Goal: Information Seeking & Learning: Find specific fact

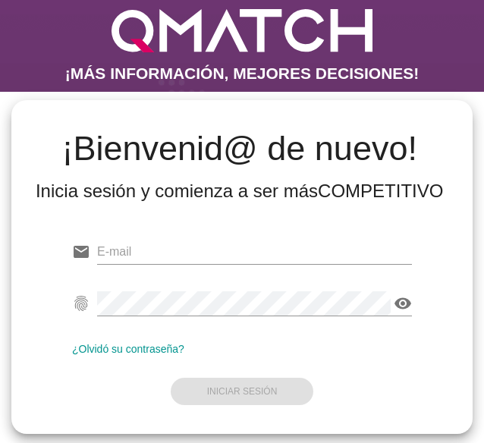
type input "[EMAIL_ADDRESS][DOMAIN_NAME]"
click at [224, 389] on form "email test@test.easy.cl fingerprint visibility ¿Olvidó su contraseña? Iniciar S…" at bounding box center [242, 320] width 340 height 179
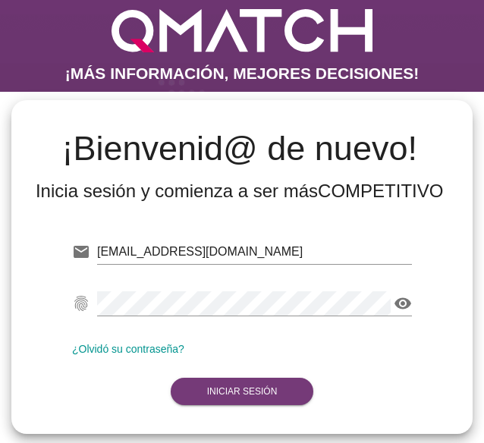
click at [245, 393] on strong "Iniciar Sesión" at bounding box center [242, 391] width 71 height 11
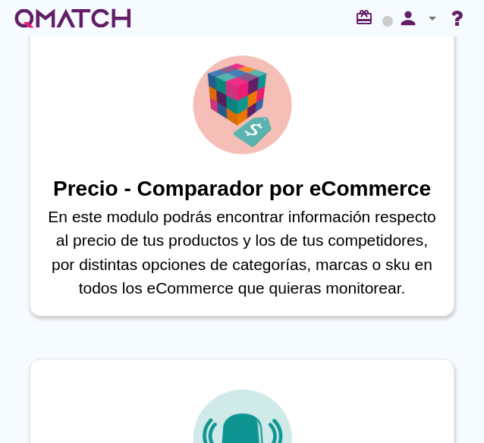
scroll to position [1150, 0]
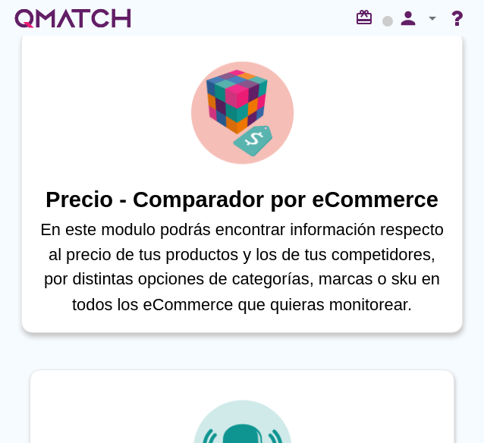
click at [227, 162] on img at bounding box center [242, 112] width 111 height 111
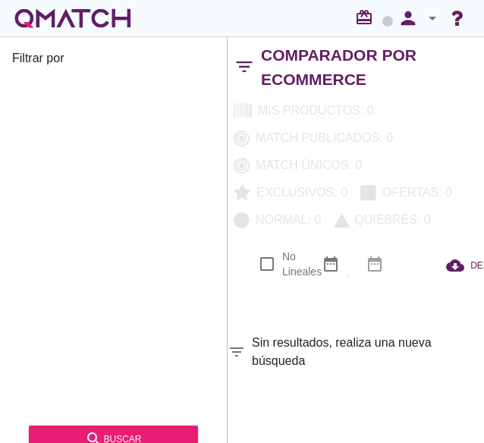
checkbox input "false"
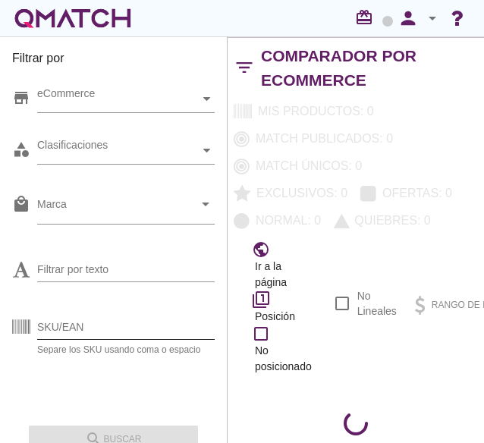
click at [83, 319] on input "SKU/EAN" at bounding box center [126, 327] width 178 height 24
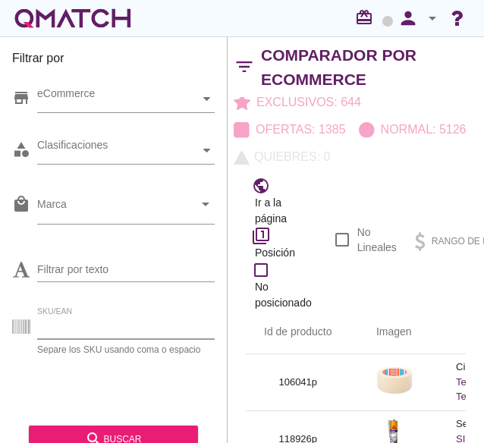
scroll to position [99, 0]
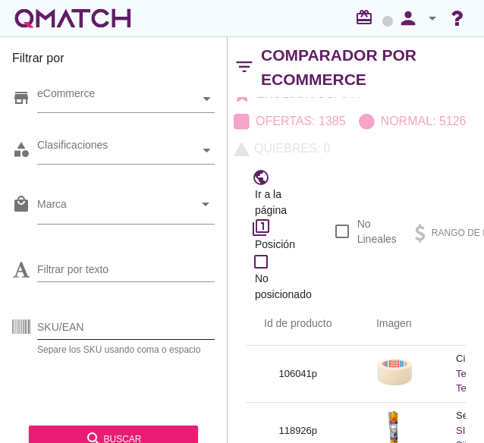
click at [91, 327] on input "SKU/EAN" at bounding box center [126, 327] width 178 height 24
paste input "1340680"
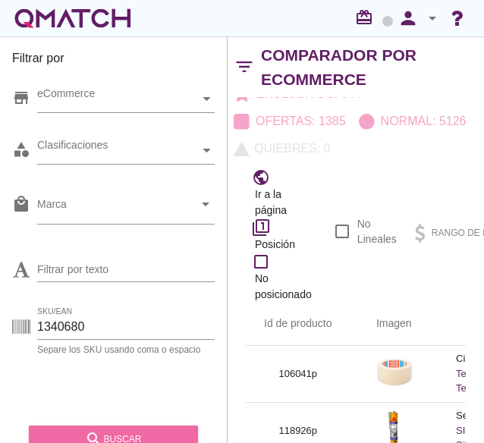
click at [117, 435] on div "search buscar" at bounding box center [113, 439] width 145 height 18
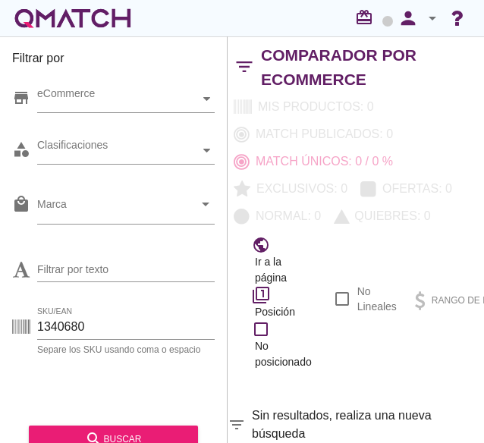
scroll to position [15, 1]
click at [98, 316] on input "1340680" at bounding box center [126, 327] width 178 height 24
paste input "216644"
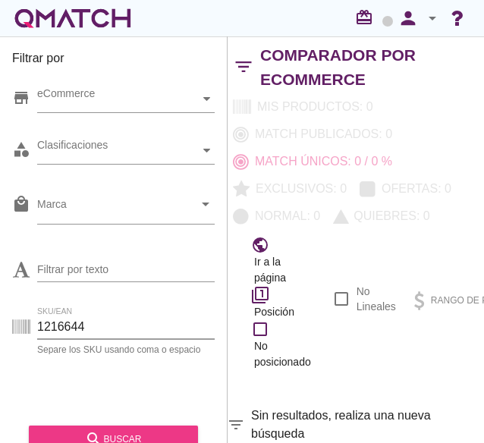
click at [123, 434] on div "search buscar" at bounding box center [113, 439] width 145 height 18
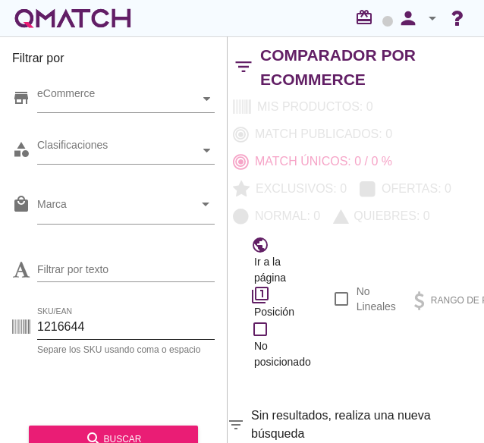
click at [56, 326] on input "1216644" at bounding box center [126, 327] width 178 height 24
paste input "434267"
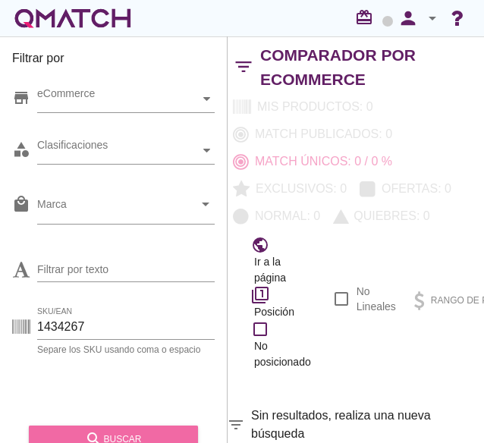
click at [100, 435] on icon "search" at bounding box center [94, 439] width 18 height 18
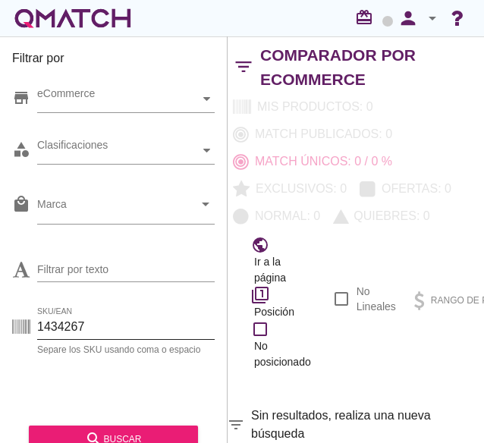
click at [103, 317] on input "1434267" at bounding box center [126, 327] width 178 height 24
paste input "8"
type input "1434268"
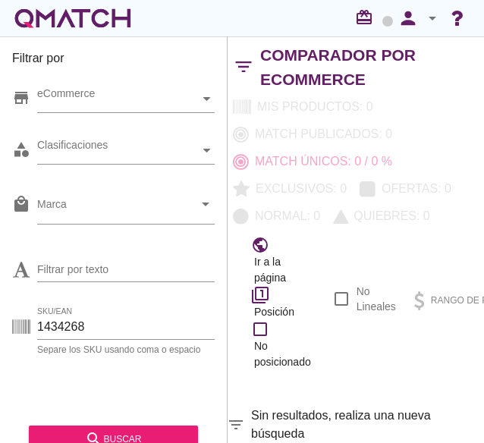
click at [155, 424] on div "search buscar" at bounding box center [113, 434] width 169 height 38
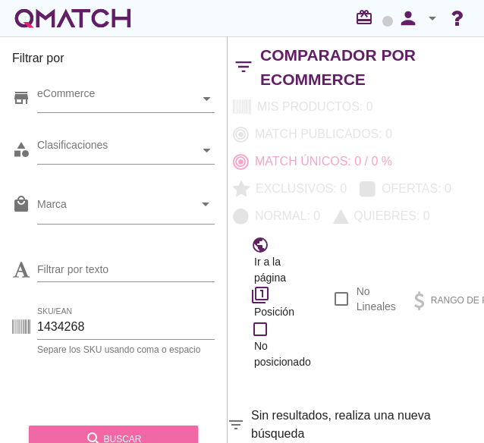
click at [141, 431] on div "search buscar" at bounding box center [113, 439] width 145 height 18
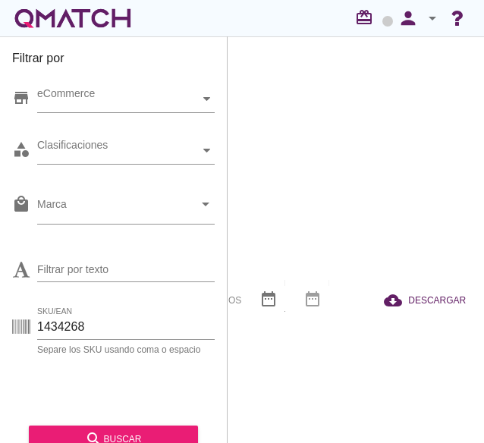
scroll to position [15, 0]
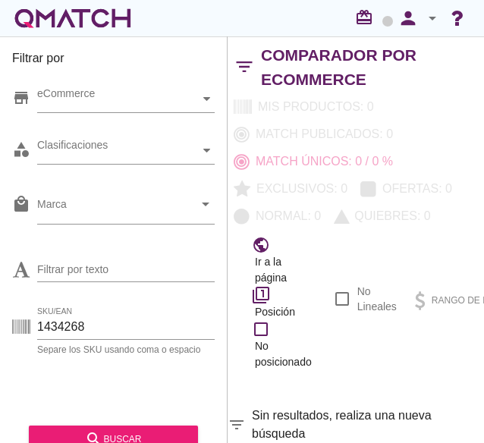
click at [68, 23] on div "white-qmatch-logo" at bounding box center [72, 18] width 121 height 30
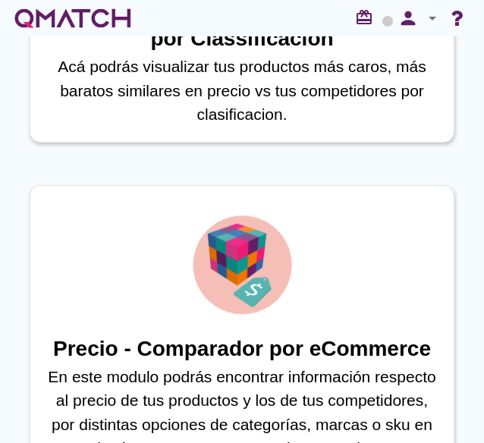
scroll to position [1131, 0]
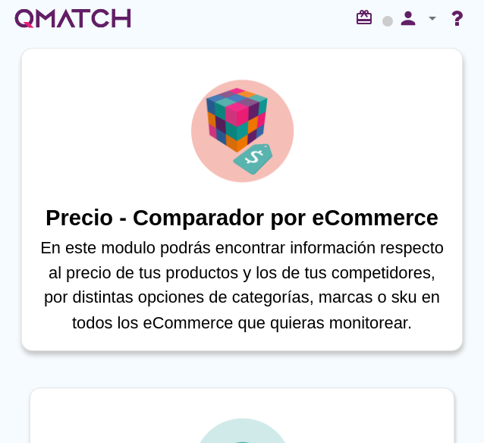
click at [178, 243] on p "En este modulo podrás encontrar información respecto al precio de tus productos…" at bounding box center [242, 283] width 409 height 99
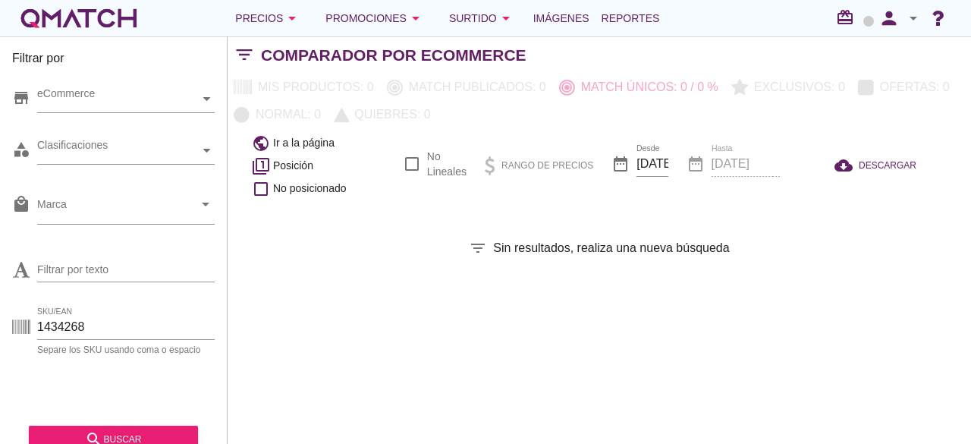
click at [483, 13] on icon "arrow_drop_down" at bounding box center [914, 18] width 18 height 18
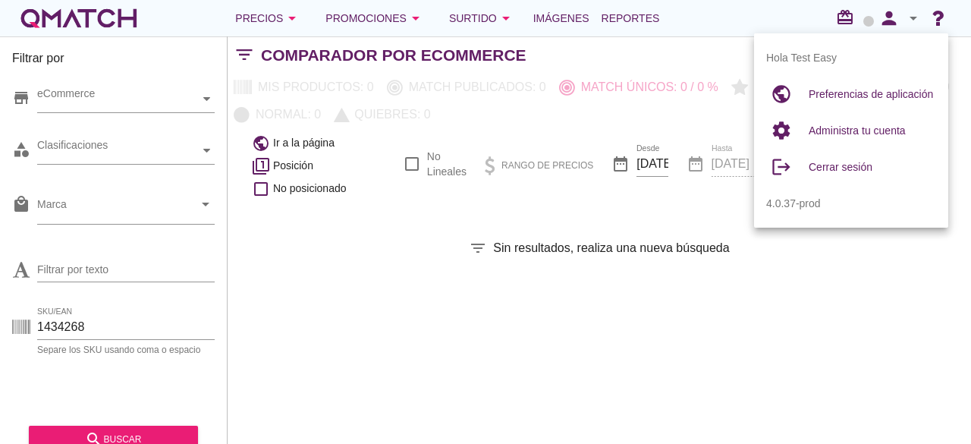
click at [483, 212] on div "Filtrar por store eCommerce category Clasificaciones local_mall Marca arrow_dro…" at bounding box center [600, 239] width 744 height 407
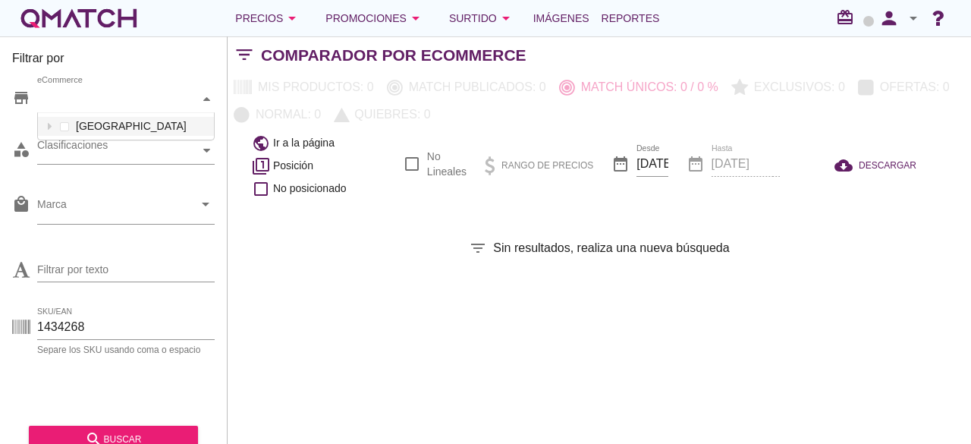
click at [127, 90] on div "eCommerce" at bounding box center [118, 99] width 162 height 27
click at [89, 168] on div "category Clasificaciones" at bounding box center [113, 154] width 203 height 46
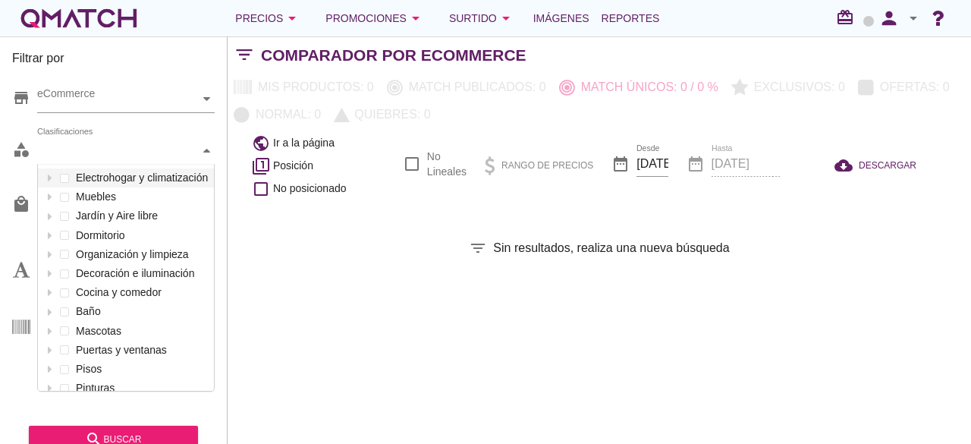
click at [100, 159] on div "Clasificaciones" at bounding box center [118, 151] width 162 height 16
click at [256, 218] on div "Filtrar por store eCommerce category Clasificaciones Electrohogar y climatizaci…" at bounding box center [600, 239] width 744 height 407
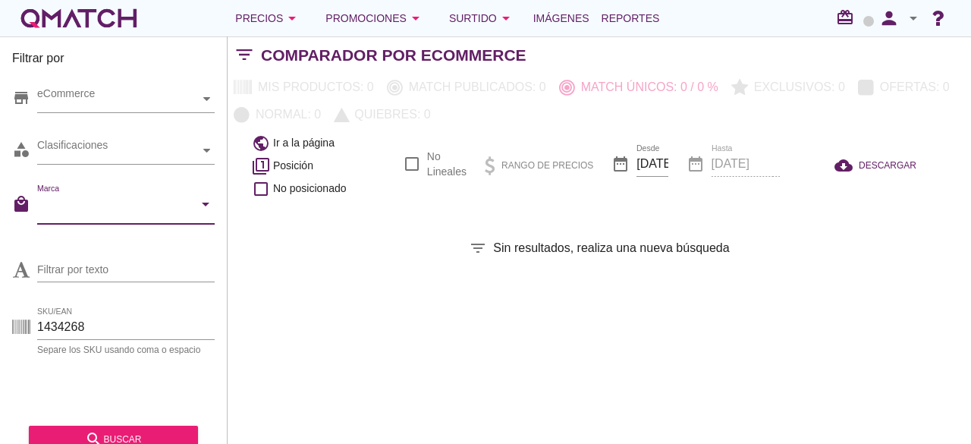
click at [118, 208] on input "Marca" at bounding box center [115, 208] width 156 height 24
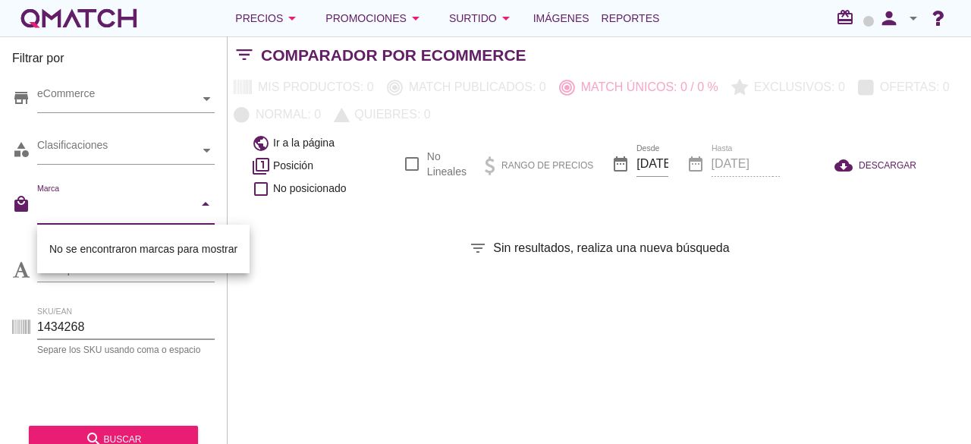
click at [105, 318] on input "1434268" at bounding box center [126, 327] width 178 height 24
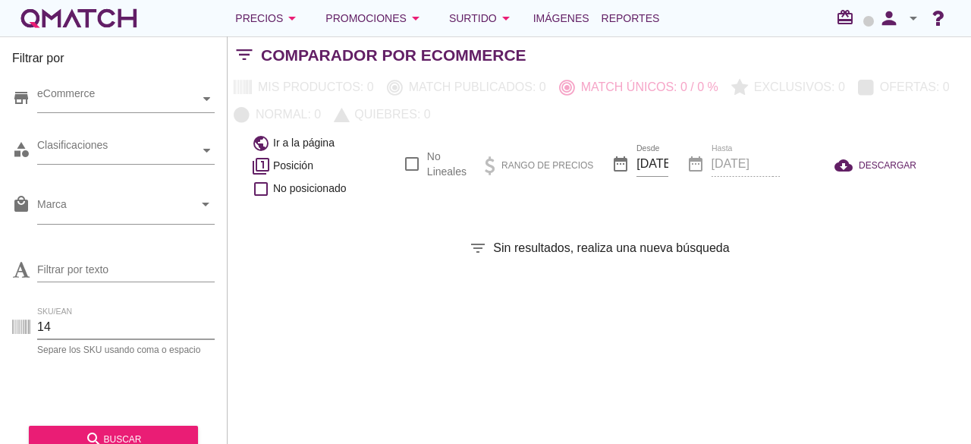
type input "1"
click at [124, 428] on button "search buscar" at bounding box center [113, 439] width 169 height 27
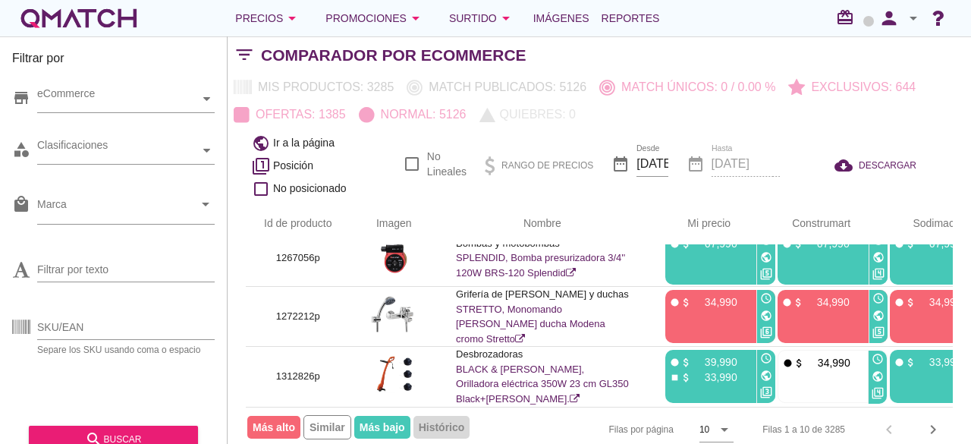
scroll to position [17, 0]
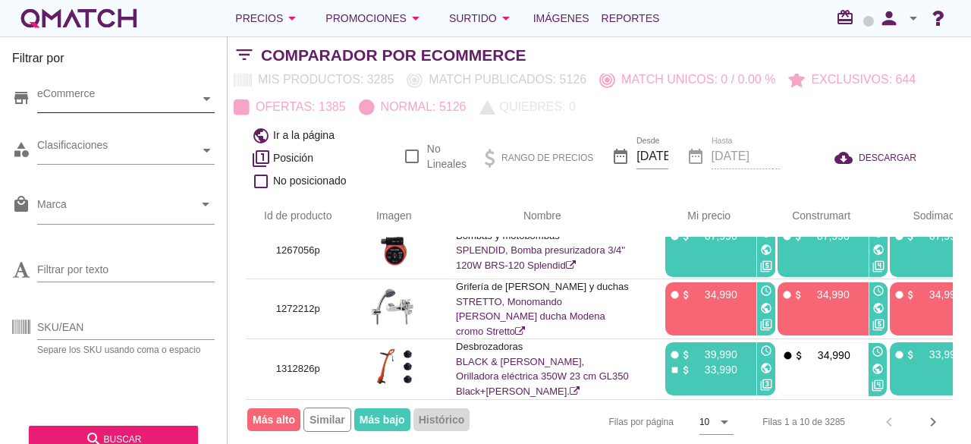
click at [109, 99] on div "eCommerce" at bounding box center [118, 99] width 162 height 16
click at [121, 354] on div "Separe los SKU usando coma o espacio" at bounding box center [126, 349] width 178 height 9
click at [96, 316] on input "SKU/EAN" at bounding box center [126, 327] width 178 height 24
paste input "1434268"
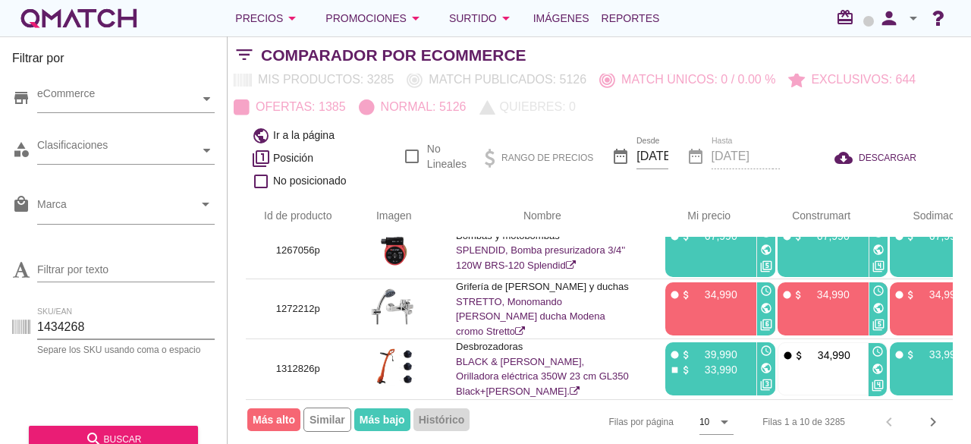
click at [96, 316] on input "1434268" at bounding box center [126, 327] width 178 height 24
type input "1434268"
click at [105, 432] on div "search buscar" at bounding box center [113, 439] width 145 height 18
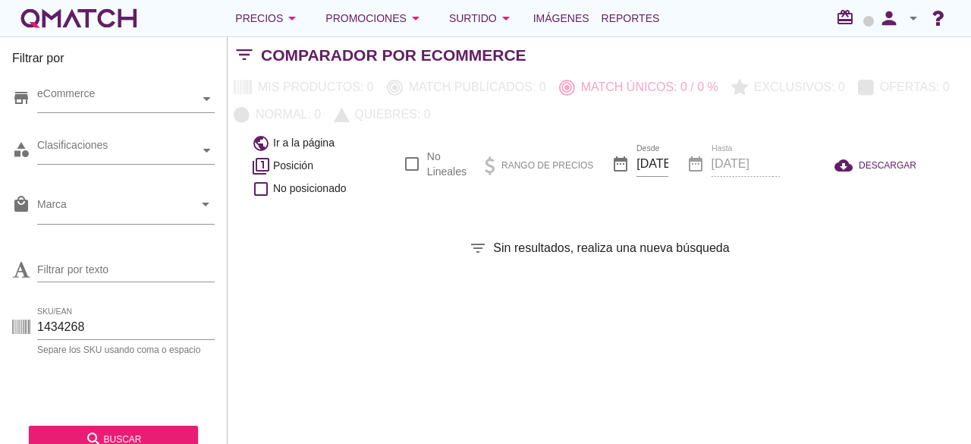
drag, startPoint x: 25, startPoint y: 323, endPoint x: 0, endPoint y: 327, distance: 25.5
click at [0, 327] on div "Filtrar por store eCommerce category Clasificaciones local_mall Marca arrow_dro…" at bounding box center [114, 239] width 228 height 407
paste input "1434268"
click at [65, 434] on div "search buscar" at bounding box center [113, 439] width 145 height 18
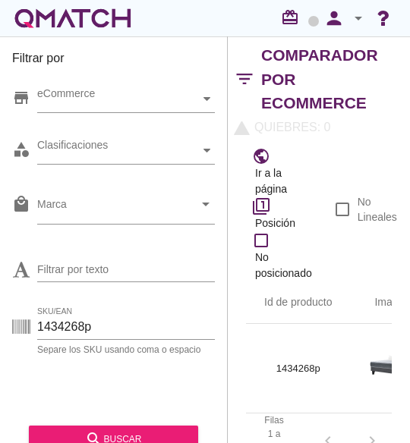
scroll to position [168, 0]
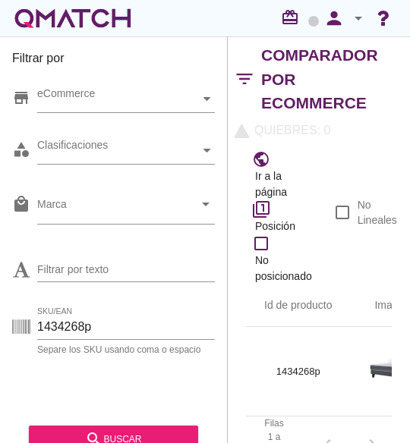
click at [102, 313] on div "SKU/EAN 1434268p Separe los SKU usando coma o espacio" at bounding box center [113, 330] width 203 height 49
drag, startPoint x: 105, startPoint y: 318, endPoint x: -105, endPoint y: 316, distance: 210.2
click at [0, 316] on html "5 10 15 20 25 50 09-09-2025, 2:51:36 am 09-09-2025, 12:54:38 am Cerrar Rango de…" at bounding box center [205, 221] width 410 height 443
paste input "340680"
click at [150, 322] on input "1340680" at bounding box center [126, 327] width 178 height 24
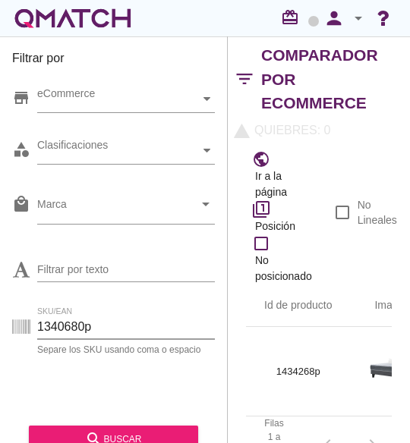
type input "1340680p"
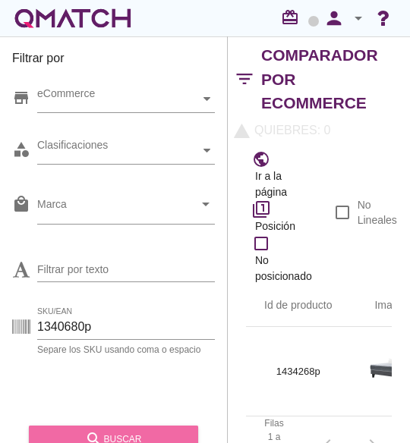
click at [124, 441] on div "search buscar" at bounding box center [113, 439] width 145 height 18
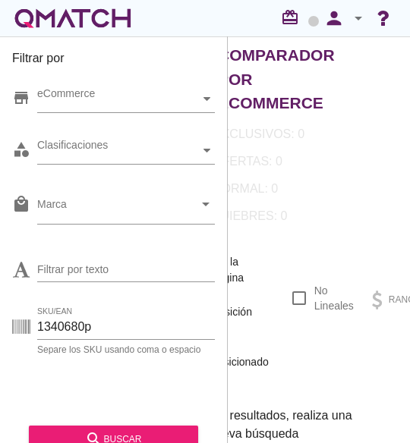
scroll to position [93, 0]
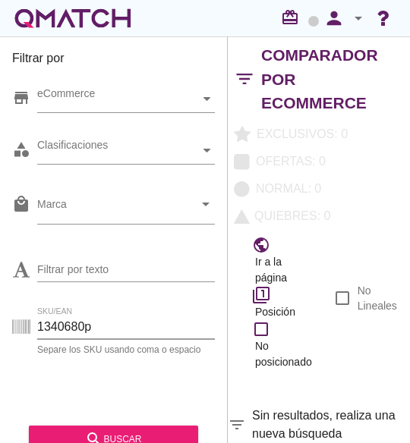
click at [153, 334] on input "1340680p" at bounding box center [126, 327] width 178 height 24
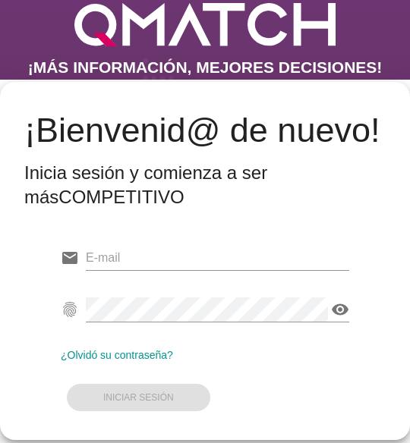
type input "[EMAIL_ADDRESS][DOMAIN_NAME]"
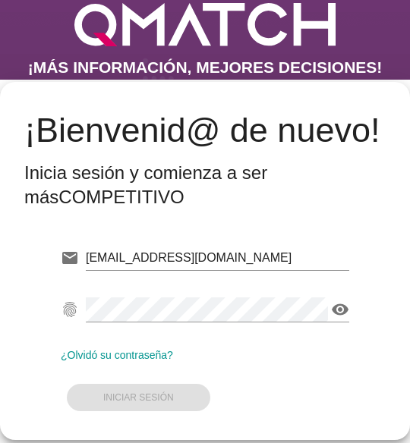
click at [138, 385] on form "email [EMAIL_ADDRESS][DOMAIN_NAME] fingerprint visibility ¿Olvidó su contraseña…" at bounding box center [205, 326] width 288 height 179
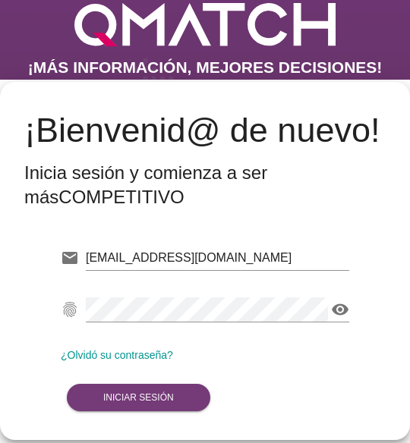
click at [144, 395] on strong "Iniciar Sesión" at bounding box center [138, 397] width 71 height 11
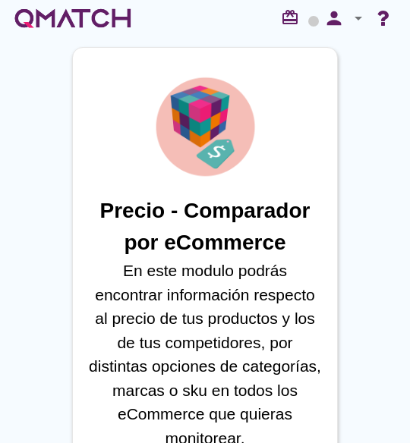
scroll to position [1354, 0]
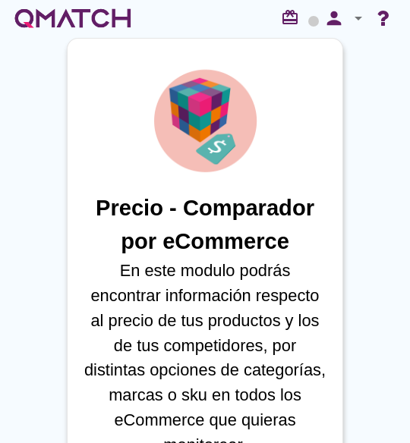
click at [146, 325] on p "En este modulo podrás encontrar información respecto al precio de tus productos…" at bounding box center [204, 357] width 243 height 199
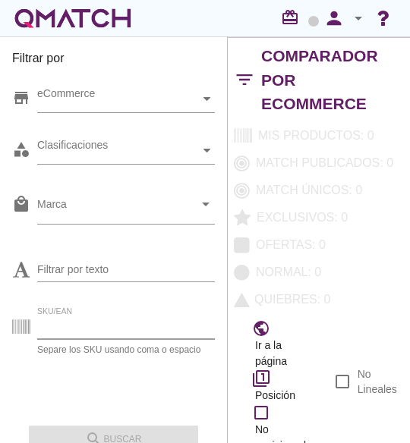
click at [87, 319] on input "SKU/EAN" at bounding box center [126, 327] width 178 height 24
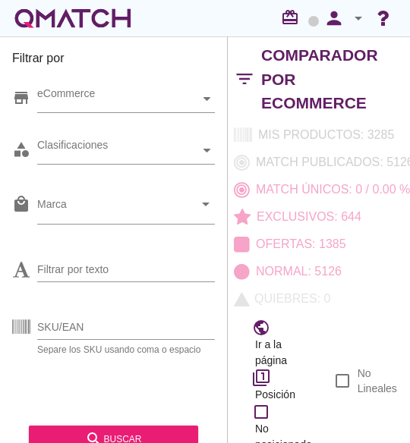
click at [74, 309] on div "SKU/EAN Separe los SKU usando coma o espacio" at bounding box center [113, 330] width 203 height 49
click at [51, 321] on input "SKU/EAN" at bounding box center [126, 327] width 178 height 24
paste input "1340680"
click at [116, 326] on input "1340680p" at bounding box center [126, 327] width 178 height 24
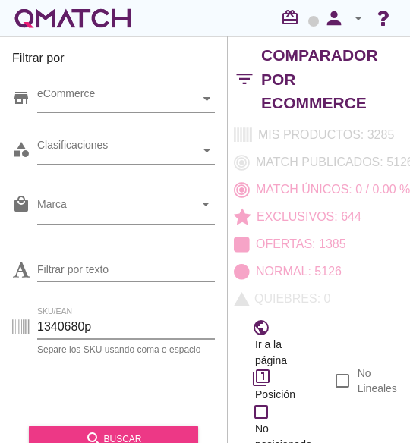
click at [107, 429] on button "search buscar" at bounding box center [113, 439] width 169 height 27
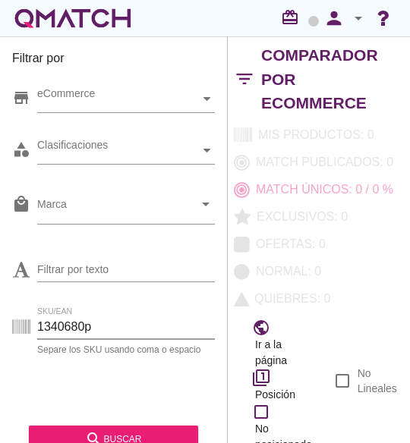
click at [85, 324] on input "1340680p" at bounding box center [126, 327] width 178 height 24
paste input "1216644"
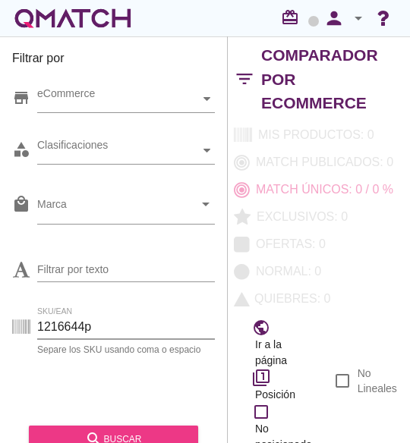
click at [114, 427] on button "search buscar" at bounding box center [113, 439] width 169 height 27
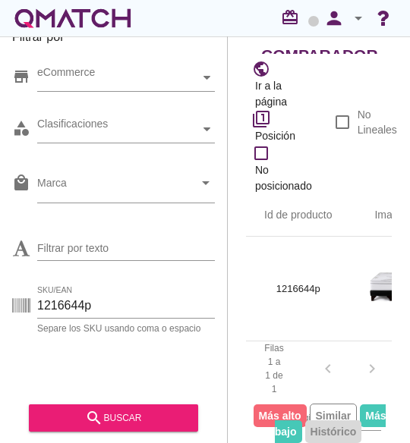
scroll to position [263, 0]
drag, startPoint x: 85, startPoint y: 300, endPoint x: -61, endPoint y: 286, distance: 146.3
click at [0, 286] on html "5 10 15 20 25 50 09-09-2025, 3:50:01 am 09-09-2025, 12:00:00 am 09-09-2025, 2:0…" at bounding box center [205, 221] width 410 height 443
paste input "383228"
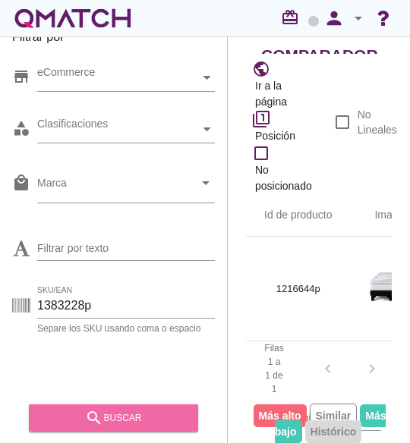
click at [99, 420] on icon "search" at bounding box center [94, 418] width 18 height 18
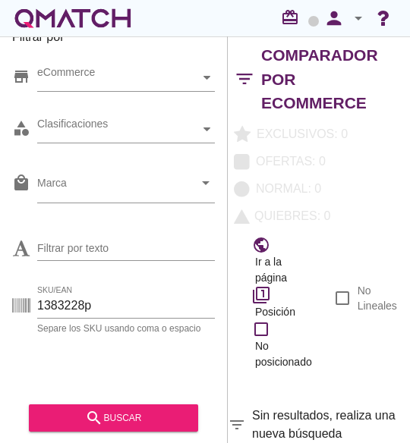
scroll to position [0, 0]
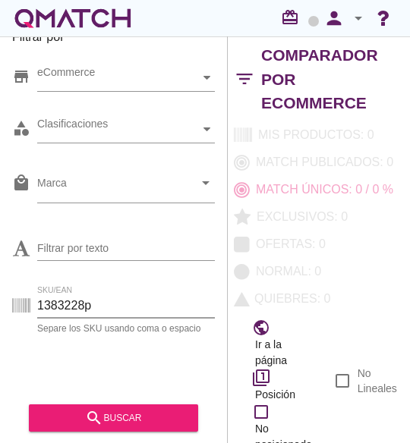
drag, startPoint x: 83, startPoint y: 308, endPoint x: -3, endPoint y: 308, distance: 86.5
click at [0, 308] on html "5 10 15 20 25 50 No se encontraron marcas para mostrar Cerrar Rango de precios …" at bounding box center [205, 221] width 410 height 443
paste input "69275"
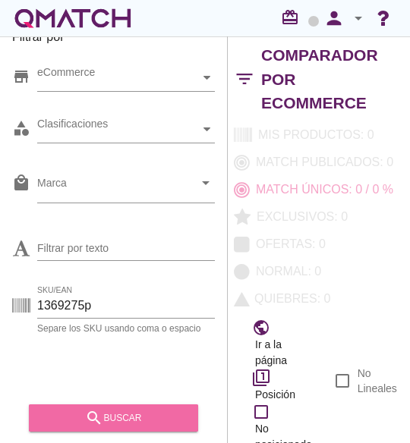
click at [119, 407] on button "search buscar" at bounding box center [113, 417] width 169 height 27
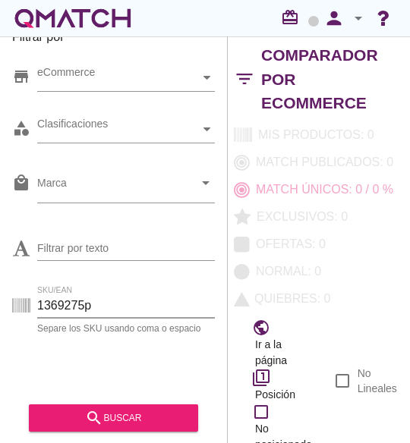
drag, startPoint x: 83, startPoint y: 309, endPoint x: -58, endPoint y: 292, distance: 142.1
click at [0, 292] on html "5 10 15 20 25 50 No se encontraron marcas para mostrar Cerrar Rango de precios …" at bounding box center [205, 221] width 410 height 443
paste input "291148"
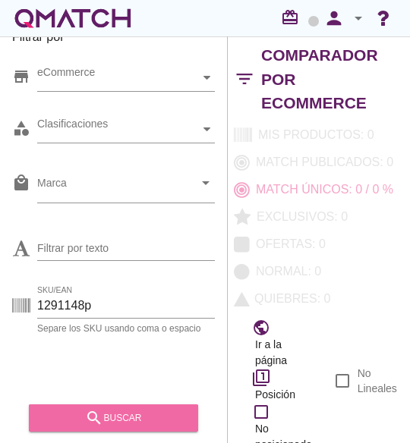
click at [100, 409] on icon "search" at bounding box center [94, 418] width 18 height 18
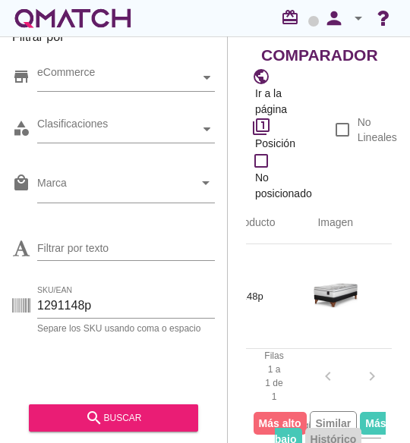
scroll to position [0, 41]
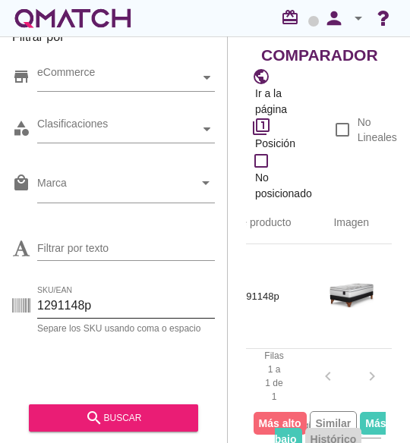
click at [153, 301] on input "1291148p" at bounding box center [126, 306] width 178 height 24
drag, startPoint x: 82, startPoint y: 306, endPoint x: -96, endPoint y: 288, distance: 178.5
click at [0, 288] on html "5 10 15 20 25 50 09-09-2025, 3:40:58 am 09-09-2025, 3:47:44 am 09-09-2025, 12:0…" at bounding box center [205, 221] width 410 height 443
paste input "185476"
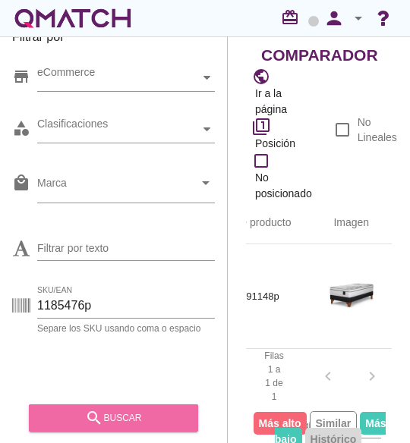
click at [76, 415] on div "search buscar" at bounding box center [113, 418] width 145 height 18
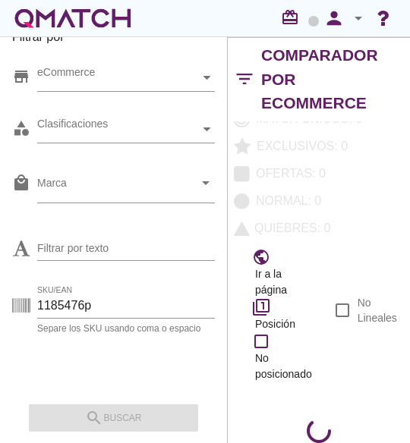
scroll to position [237, 0]
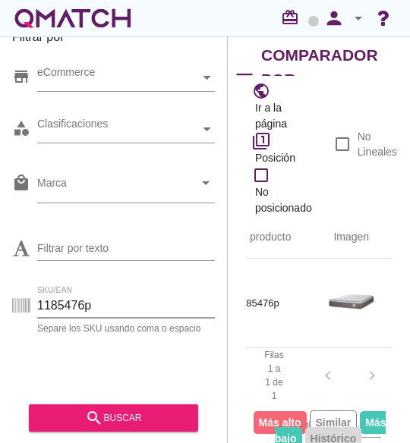
drag, startPoint x: 79, startPoint y: 306, endPoint x: -66, endPoint y: 292, distance: 145.6
click at [0, 292] on html "5 10 15 20 25 50 09-09-2025, 2:55:40 am 09-09-2025, 12:00:00 am 09-09-2025, 2:0…" at bounding box center [205, 221] width 410 height 443
paste input "1348542"
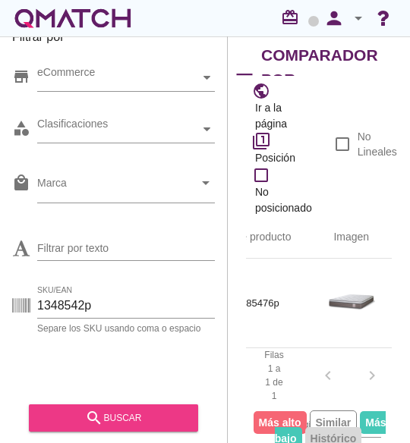
click at [123, 410] on div "search buscar" at bounding box center [113, 418] width 145 height 18
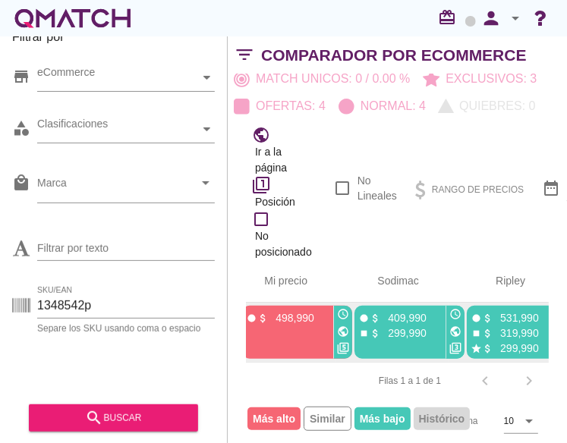
scroll to position [0, 310]
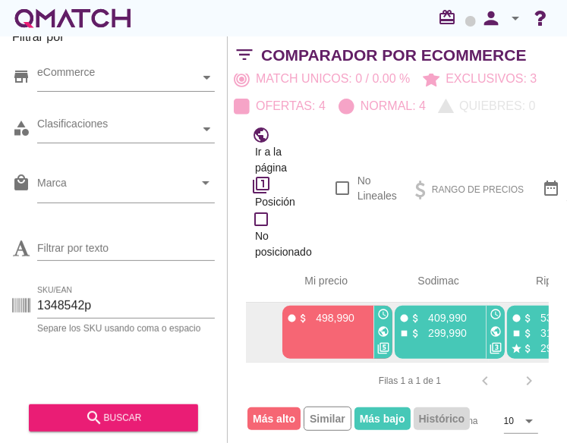
click at [335, 310] on p "498,990" at bounding box center [332, 317] width 46 height 15
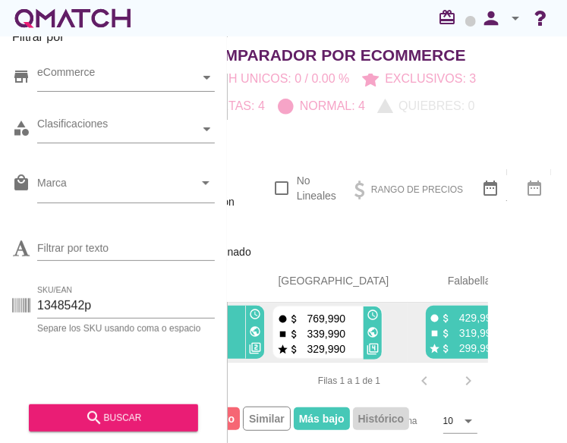
scroll to position [58, 56]
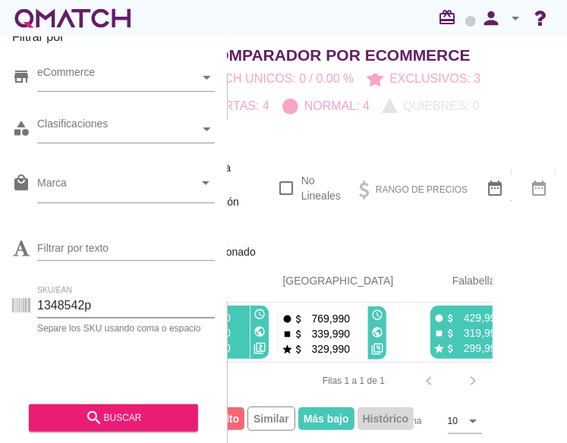
drag, startPoint x: 82, startPoint y: 301, endPoint x: -56, endPoint y: 289, distance: 138.6
click at [0, 289] on html "5 10 15 20 25 50 09-09-2025, 6:06:16 am 09-09-2025, 3:50:42 am 09-09-2025, 12:0…" at bounding box center [283, 221] width 567 height 443
paste input "291160"
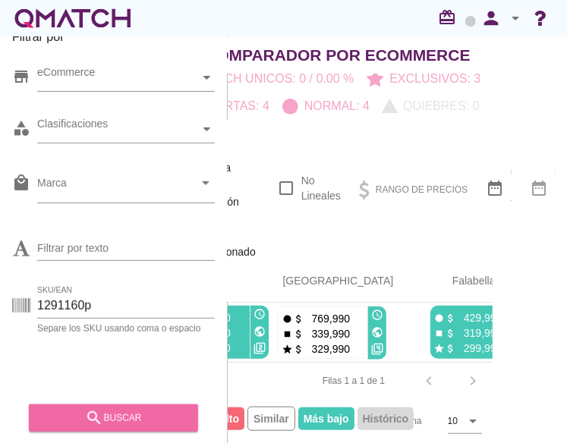
click at [149, 409] on div "search buscar" at bounding box center [113, 418] width 145 height 18
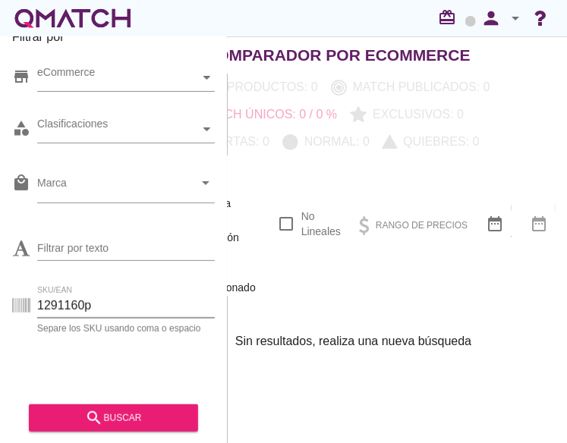
drag, startPoint x: 79, startPoint y: 307, endPoint x: -175, endPoint y: 272, distance: 255.9
click at [0, 272] on html "5 10 15 20 25 50 No se encontraron marcas para mostrar Cerrar Rango de precios …" at bounding box center [283, 221] width 567 height 443
paste input "1185846"
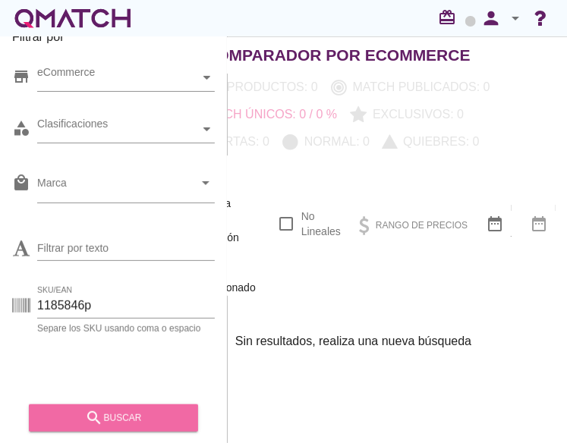
click at [93, 411] on icon "search" at bounding box center [94, 418] width 18 height 18
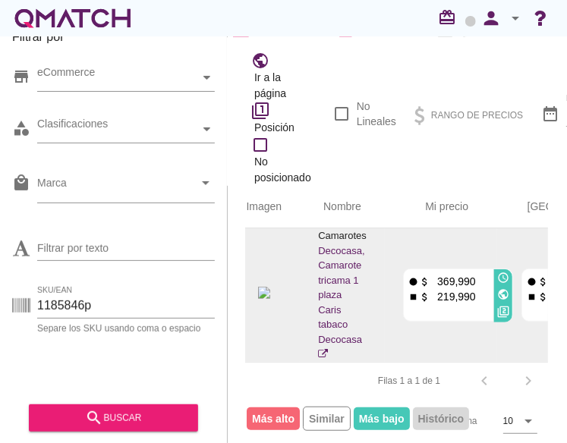
scroll to position [5, 122]
click at [409, 288] on icon "public" at bounding box center [502, 294] width 12 height 12
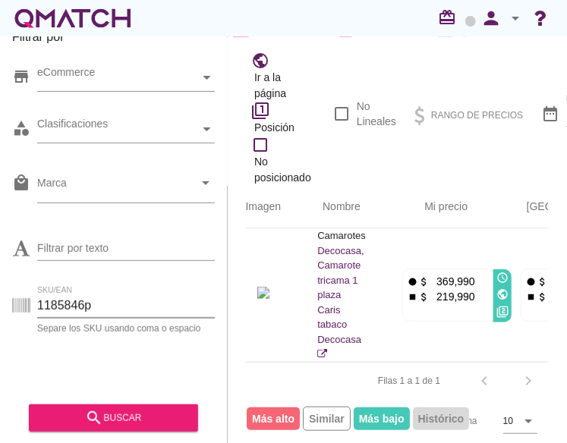
drag, startPoint x: 81, startPoint y: 309, endPoint x: -137, endPoint y: 274, distance: 221.3
click at [0, 274] on html "5 10 15 20 25 50 09-09-2025, 2:46:03 am 09-09-2025, 12:54:41 am No se encontrar…" at bounding box center [283, 221] width 567 height 443
paste input "348539"
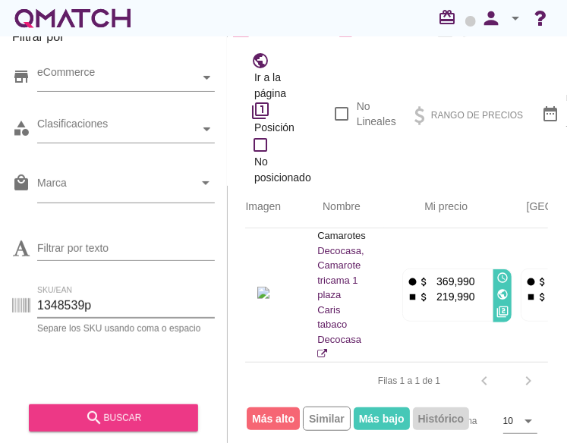
click at [83, 423] on div "search buscar" at bounding box center [113, 418] width 145 height 18
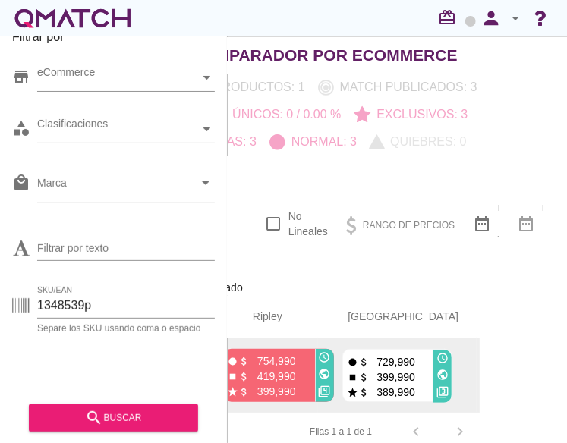
scroll to position [0, 477]
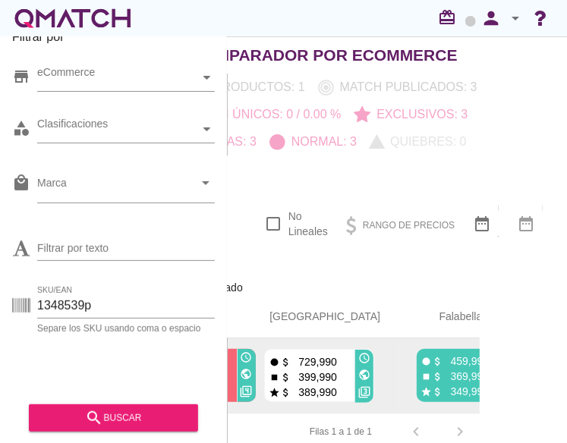
click at [409, 360] on p "459,990" at bounding box center [466, 361] width 46 height 15
click at [409, 370] on icon "public" at bounding box center [517, 374] width 12 height 12
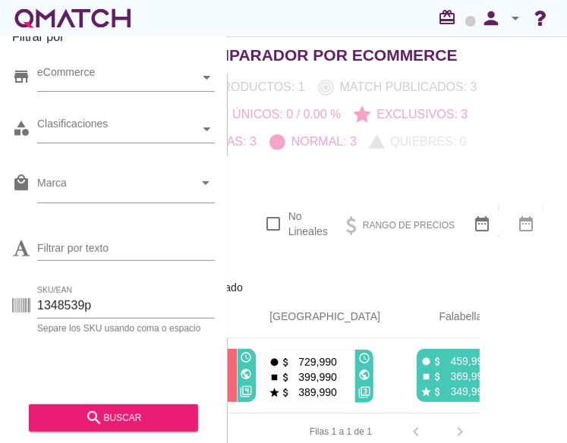
drag, startPoint x: 85, startPoint y: 306, endPoint x: -61, endPoint y: 266, distance: 151.1
click at [0, 266] on html "5 10 15 20 25 50 09-09-2025, 6:06:16 am 09-09-2025, 3:46:57 am 09-09-2025, 12:0…" at bounding box center [283, 221] width 567 height 443
paste input "196024"
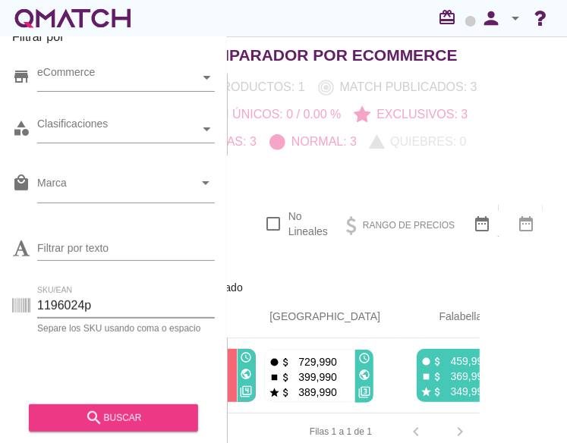
click at [106, 415] on div "search buscar" at bounding box center [113, 418] width 145 height 18
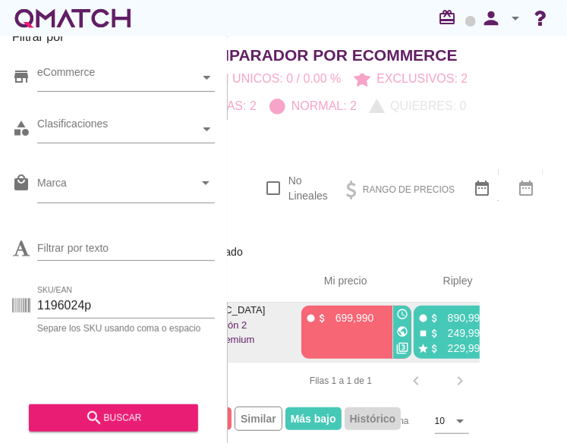
scroll to position [0, 357]
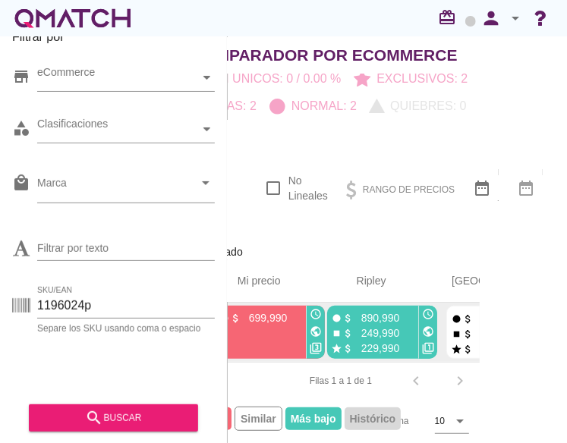
click at [409, 326] on icon "public" at bounding box center [428, 332] width 12 height 12
click at [409, 326] on icon "public" at bounding box center [546, 332] width 12 height 12
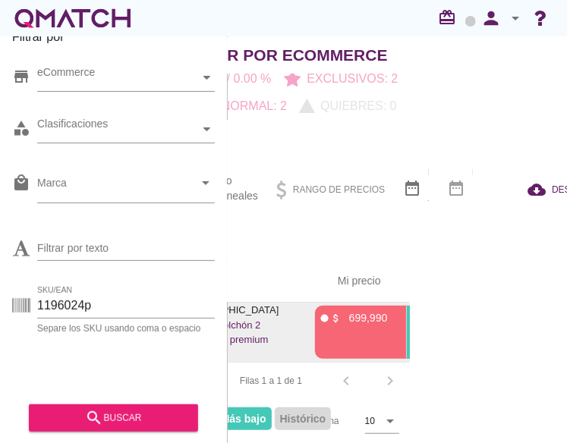
scroll to position [0, 181]
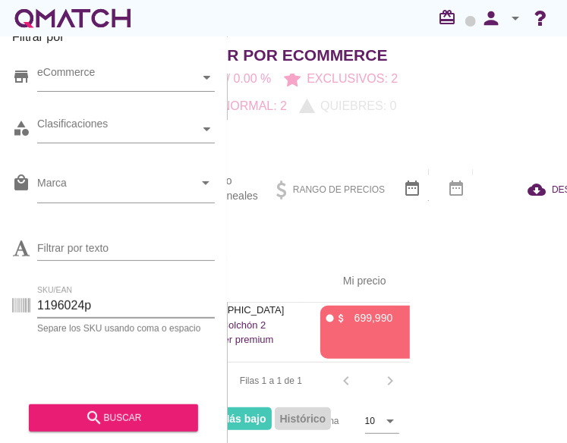
drag, startPoint x: 83, startPoint y: 307, endPoint x: -25, endPoint y: 283, distance: 110.3
click at [0, 283] on html "5 10 15 20 25 50 09-09-2025, 3:12:03 am 09-09-2025, 12:00:00 am 09-09-2025, 12:…" at bounding box center [283, 221] width 567 height 443
paste input "340682"
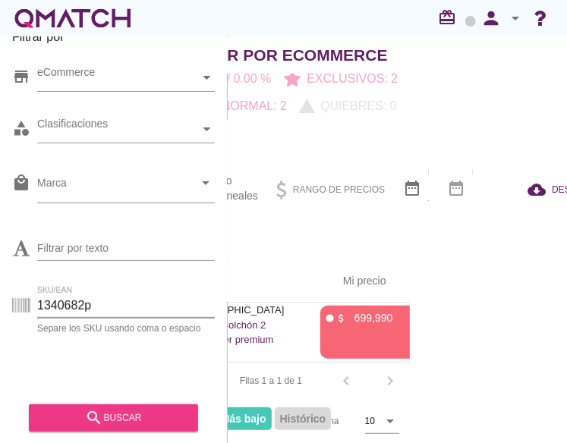
click at [120, 412] on div "search buscar" at bounding box center [113, 418] width 145 height 18
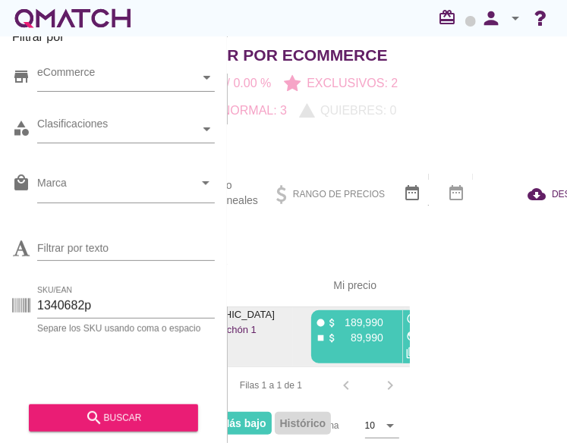
scroll to position [36, 139]
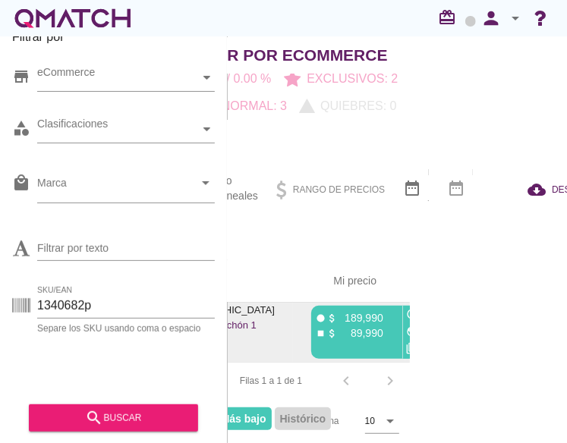
click at [406, 327] on icon "public" at bounding box center [412, 332] width 12 height 12
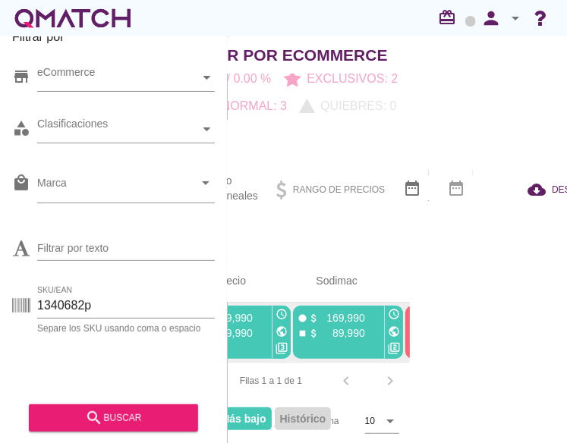
scroll to position [0, 313]
click at [387, 329] on icon "public" at bounding box center [393, 332] width 12 height 12
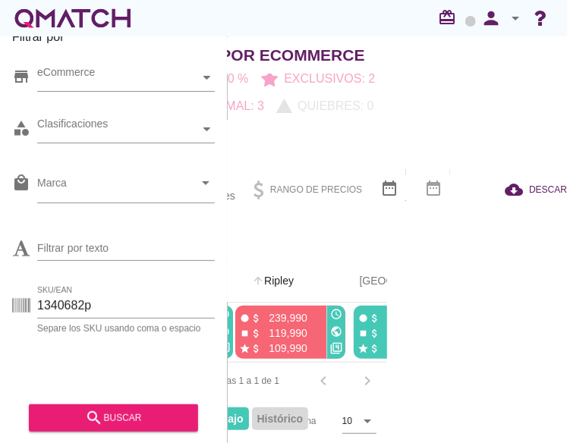
scroll to position [36, 162]
drag, startPoint x: 83, startPoint y: 306, endPoint x: -80, endPoint y: 292, distance: 163.7
click at [0, 292] on html "5 10 15 20 25 50 09-09-2025, 3:24:17 am 09-09-2025, 12:00:00 am 09-09-2025, 2:0…" at bounding box center [283, 221] width 567 height 443
paste input "1"
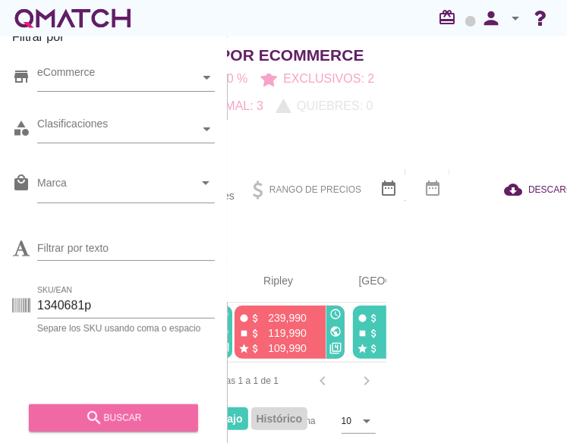
click at [109, 417] on div "search buscar" at bounding box center [113, 418] width 145 height 18
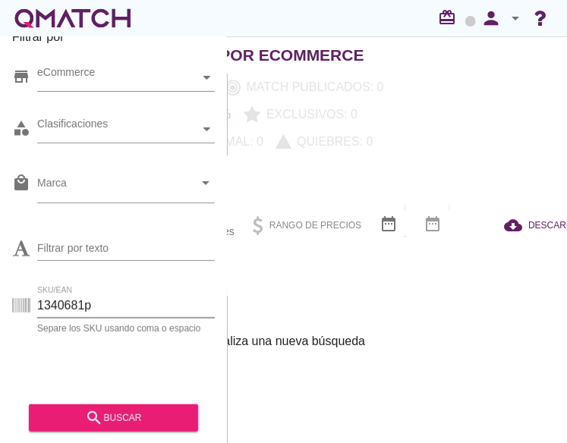
drag, startPoint x: 80, startPoint y: 306, endPoint x: -13, endPoint y: 285, distance: 95.7
click at [0, 285] on html "5 10 15 20 25 50 No se encontraron marcas para mostrar Cerrar Rango de precios …" at bounding box center [283, 221] width 567 height 443
paste input "1185453"
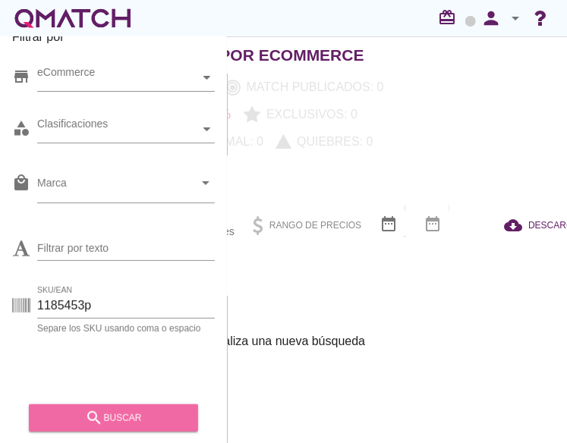
click at [142, 423] on div "search buscar" at bounding box center [113, 418] width 145 height 18
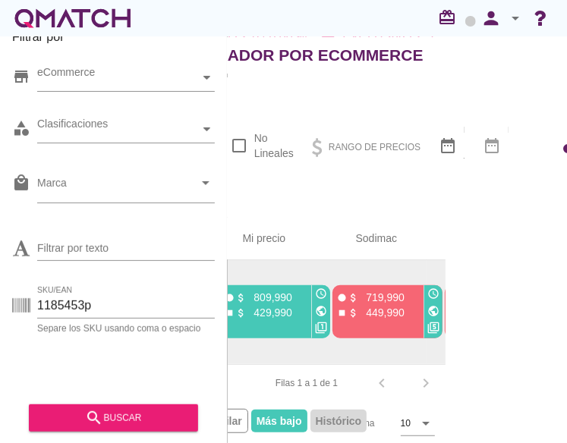
scroll to position [0, 264]
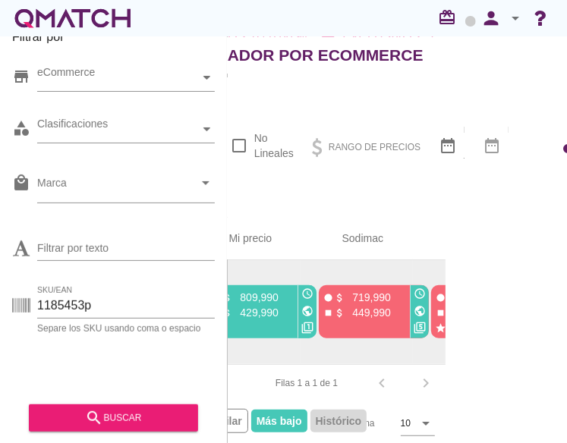
click at [409, 309] on icon "public" at bounding box center [420, 311] width 12 height 12
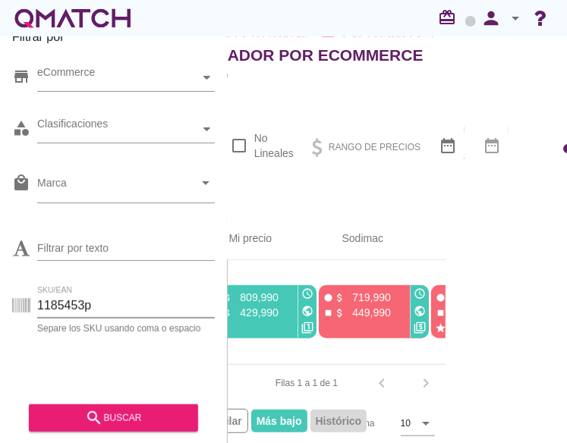
drag, startPoint x: 83, startPoint y: 305, endPoint x: -105, endPoint y: 275, distance: 190.5
click at [0, 275] on html "5 10 15 20 25 50 09-09-2025, 6:06:16 am 09-09-2025, 2:55:45 am 09-09-2025, 12:0…" at bounding box center [283, 221] width 567 height 443
paste input "235186"
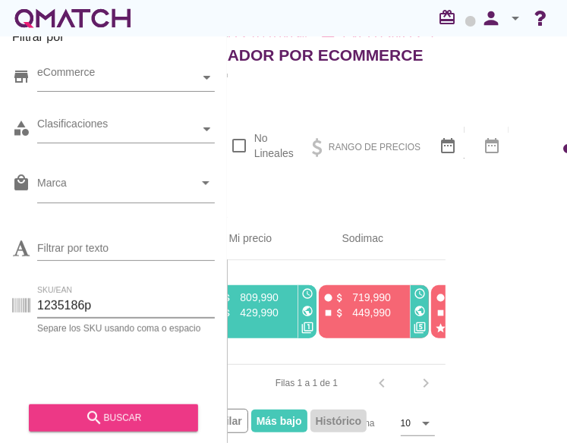
click at [100, 409] on icon "search" at bounding box center [94, 418] width 18 height 18
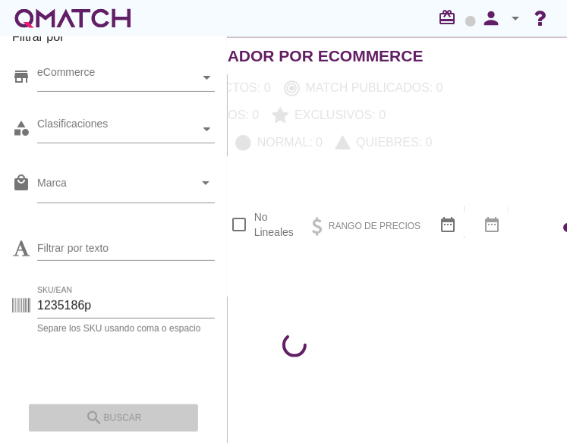
scroll to position [0, 103]
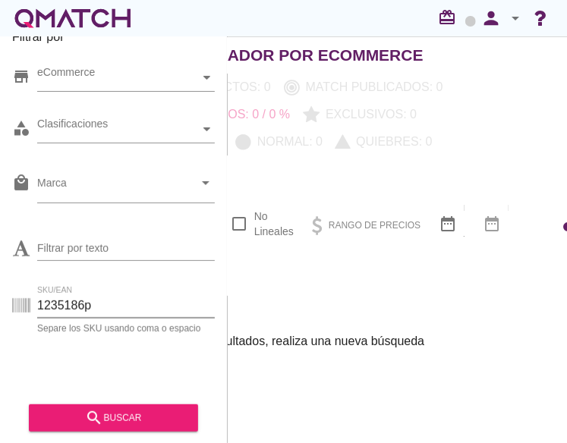
drag, startPoint x: 82, startPoint y: 297, endPoint x: -68, endPoint y: 286, distance: 150.6
click at [0, 286] on html "5 10 15 20 25 50 No se encontraron marcas para mostrar Cerrar Rango de precios …" at bounding box center [283, 221] width 567 height 443
paste input "1235051"
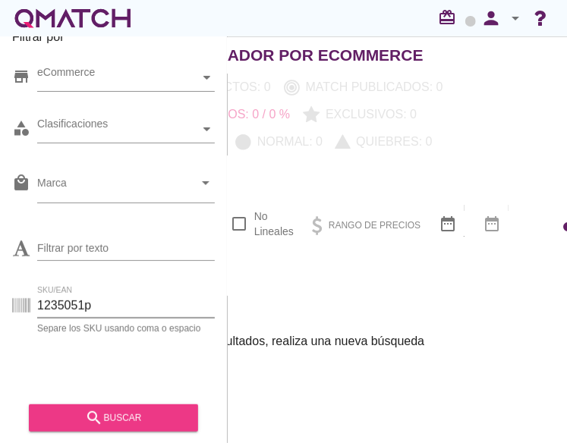
click at [137, 415] on div "search buscar" at bounding box center [113, 418] width 145 height 18
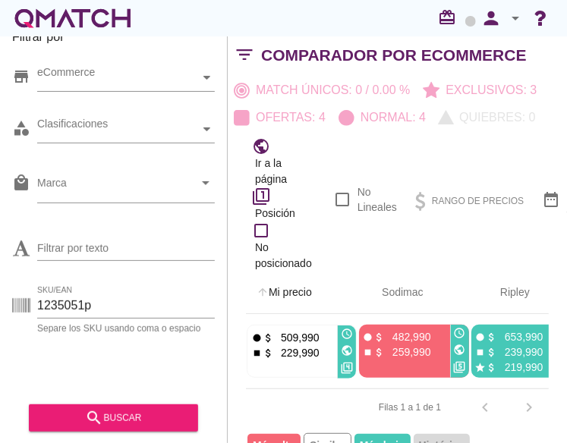
scroll to position [0, 250]
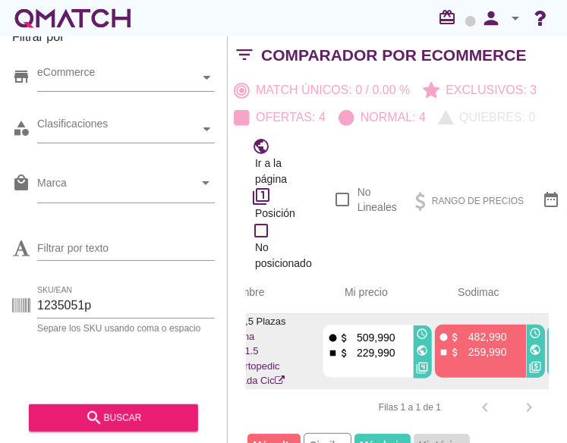
click at [409, 357] on icon "public" at bounding box center [423, 351] width 12 height 12
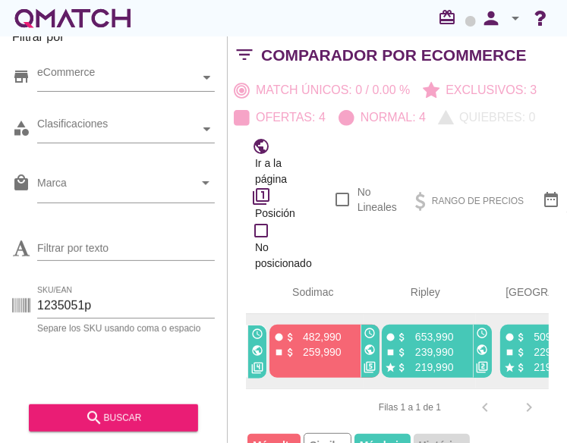
scroll to position [0, 417]
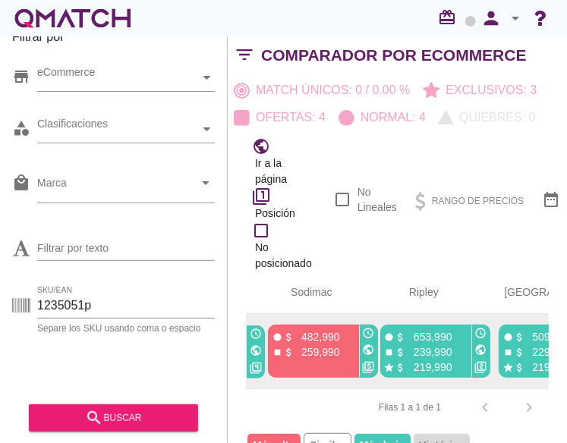
click at [409, 356] on icon "public" at bounding box center [481, 350] width 12 height 12
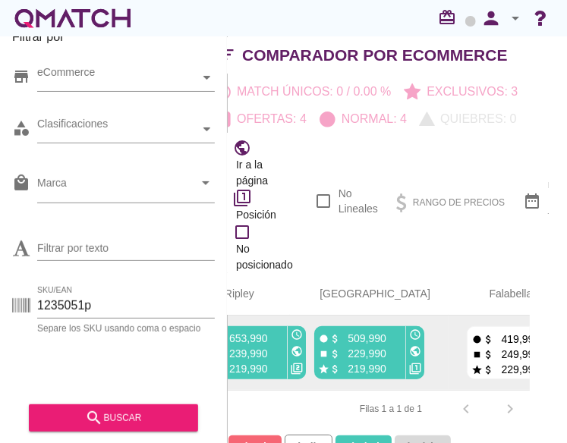
scroll to position [24, 20]
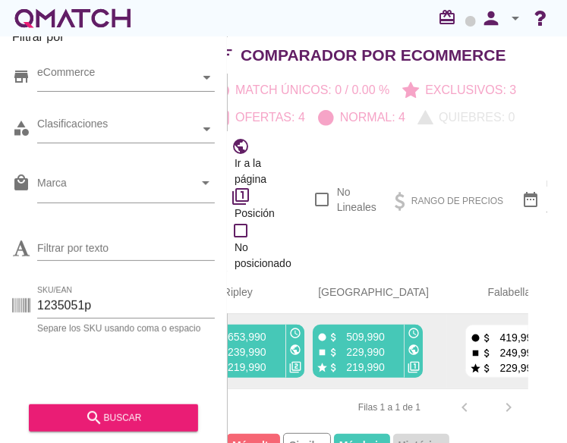
click at [407, 356] on icon "public" at bounding box center [413, 350] width 12 height 12
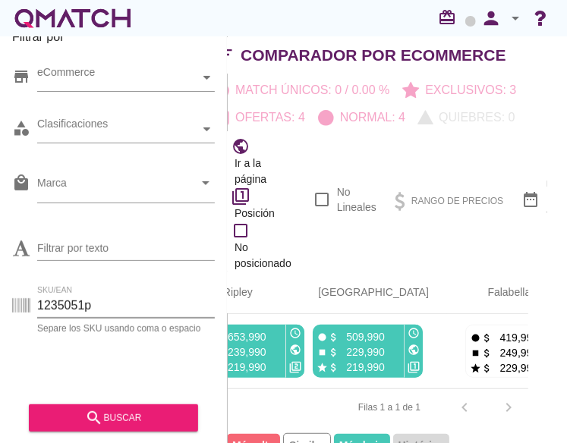
drag, startPoint x: 86, startPoint y: 301, endPoint x: -21, endPoint y: 294, distance: 107.3
click at [0, 294] on html "5 10 15 20 25 50 09-09-2025, 6:06:15 am 09-09-2025, 3:03:41 am 09-09-2025, 12:0…" at bounding box center [283, 221] width 567 height 443
paste input "53588"
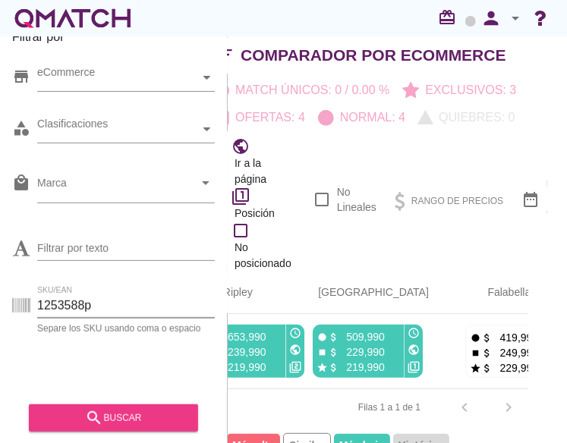
click at [138, 407] on button "search buscar" at bounding box center [113, 417] width 169 height 27
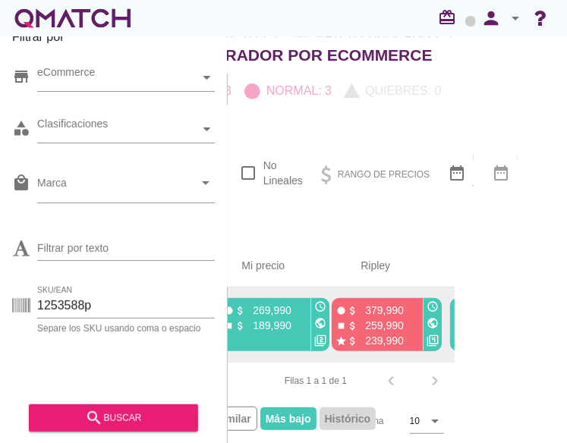
scroll to position [0, 266]
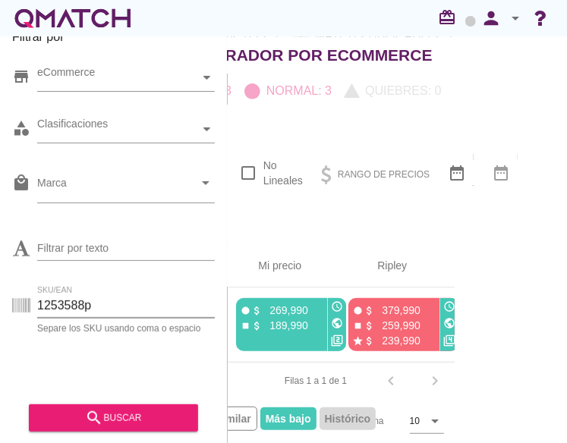
drag, startPoint x: 83, startPoint y: 306, endPoint x: -85, endPoint y: 292, distance: 169.0
click at [0, 292] on html "5 10 15 20 25 50 09-09-2025, 6:06:15 am 09-09-2025, 2:56:45 am 09-09-2025, 12:0…" at bounding box center [283, 221] width 567 height 443
paste input "348586"
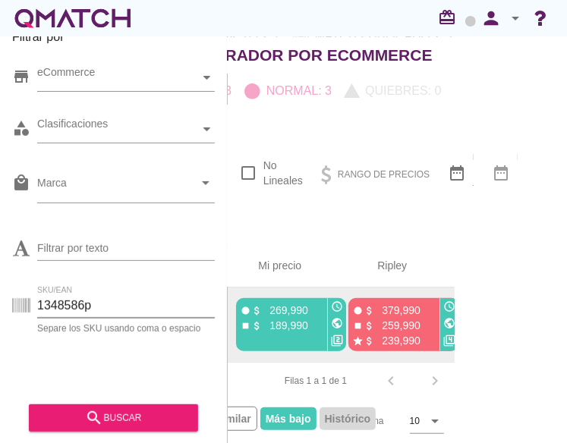
scroll to position [0, 0]
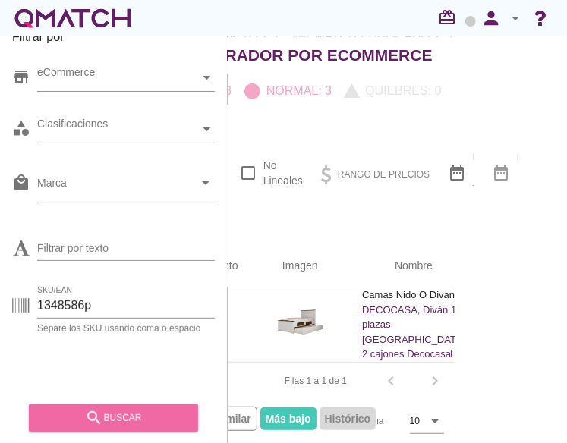
click at [90, 409] on icon "search" at bounding box center [94, 418] width 18 height 18
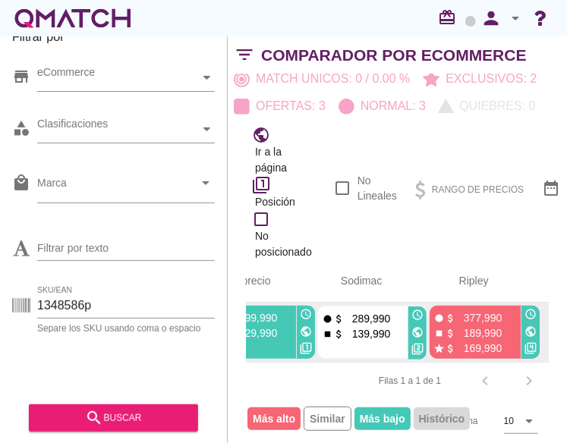
scroll to position [0, 433]
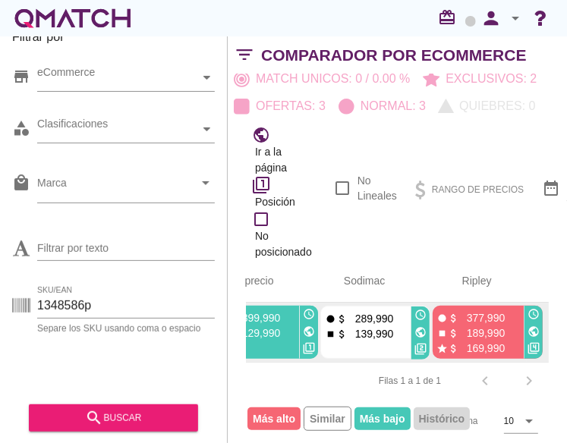
click at [409, 326] on icon "public" at bounding box center [420, 332] width 12 height 12
drag, startPoint x: 83, startPoint y: 306, endPoint x: -6, endPoint y: 297, distance: 89.9
click at [0, 297] on html "5 10 15 20 25 50 09-09-2025, 3:46:56 am 09-09-2025, 12:00:00 am 09-09-2025, 2:0…" at bounding box center [283, 221] width 567 height 443
paste input "92674"
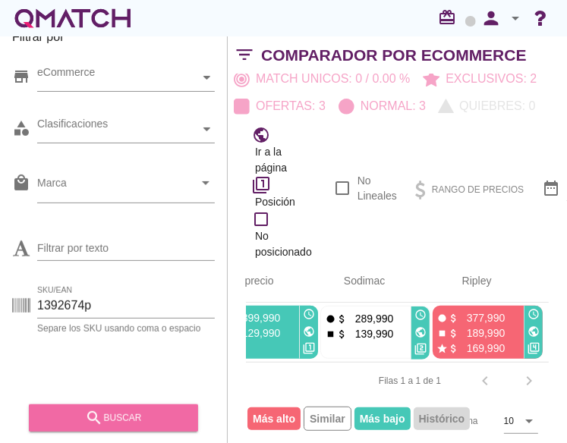
click at [130, 411] on div "search buscar" at bounding box center [113, 418] width 145 height 18
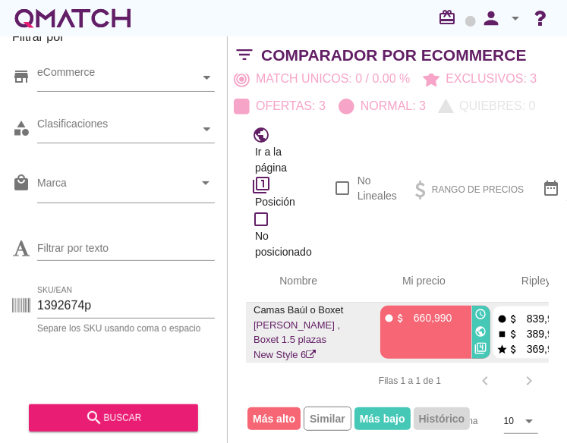
scroll to position [0, 206]
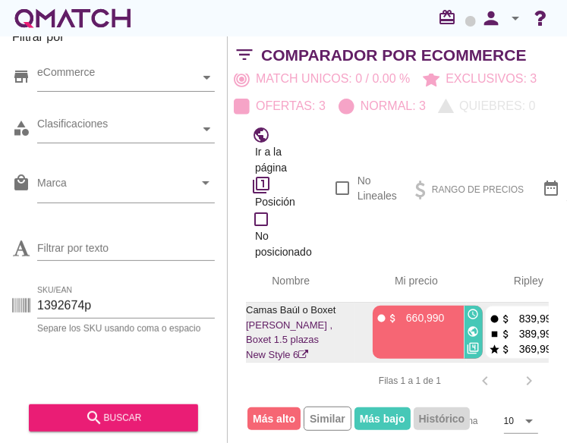
click at [409, 326] on icon "public" at bounding box center [473, 332] width 12 height 12
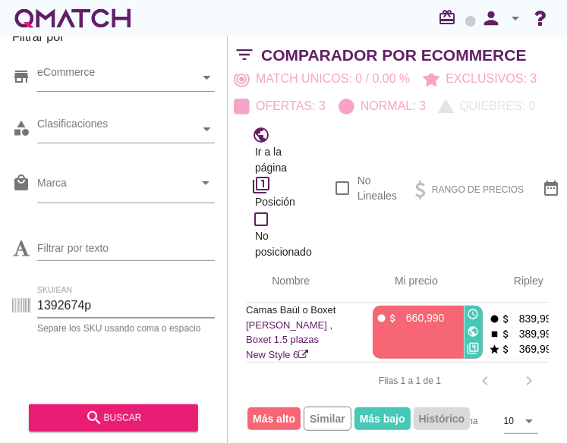
drag, startPoint x: 83, startPoint y: 307, endPoint x: -87, endPoint y: 282, distance: 171.9
click at [0, 282] on html "5 10 15 20 25 50 09-09-2025, 3:40:53 am 09-09-2025, 3:15:56 am 09-09-2025, 12:0…" at bounding box center [283, 221] width 567 height 443
paste input "48581"
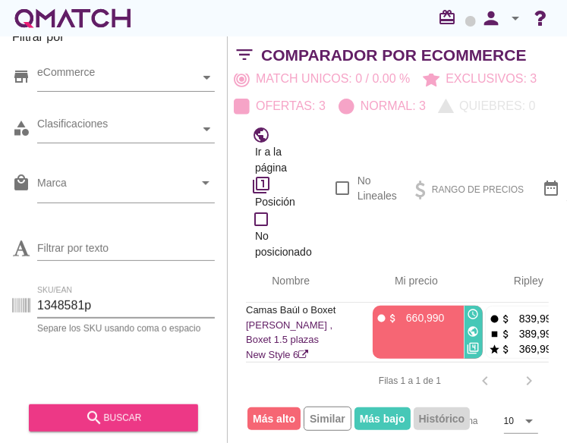
click at [114, 417] on div "search buscar" at bounding box center [113, 418] width 145 height 18
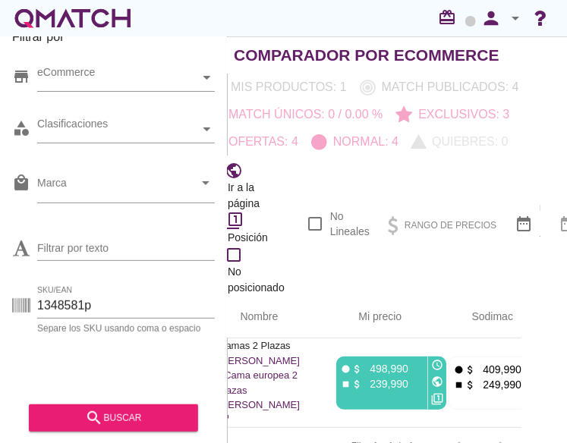
scroll to position [0, 24]
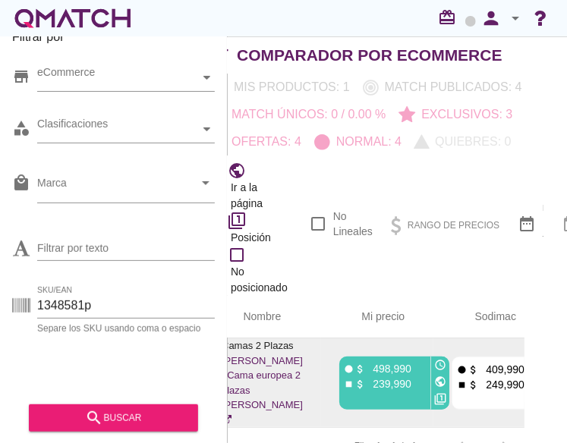
click at [409, 376] on icon "public" at bounding box center [440, 382] width 12 height 12
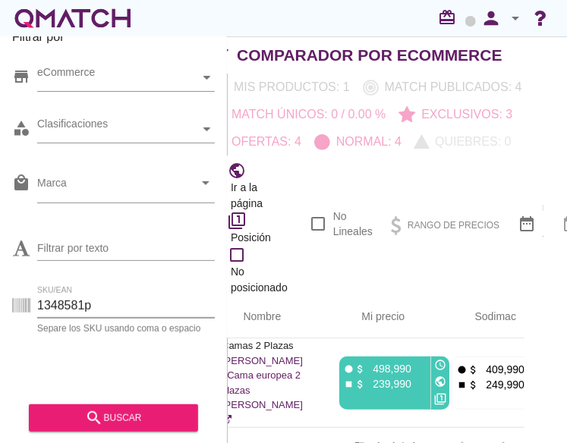
drag, startPoint x: 83, startPoint y: 304, endPoint x: -102, endPoint y: 280, distance: 186.7
click at [0, 280] on html "5 10 15 20 25 50 09-09-2025, 6:06:16 am 09-09-2025, 3:46:59 am 09-09-2025, 12:0…" at bounding box center [283, 221] width 567 height 443
paste input "886686"
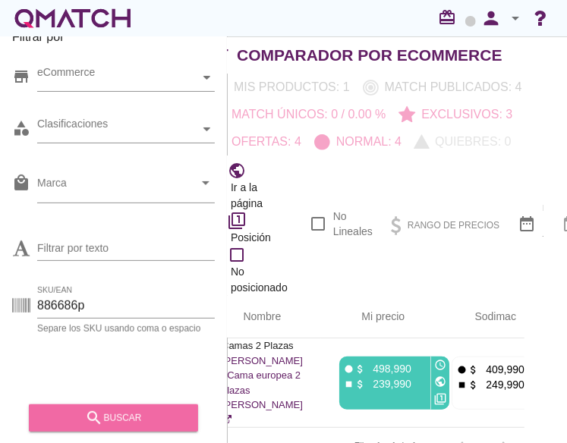
click at [94, 421] on icon "search" at bounding box center [94, 418] width 18 height 18
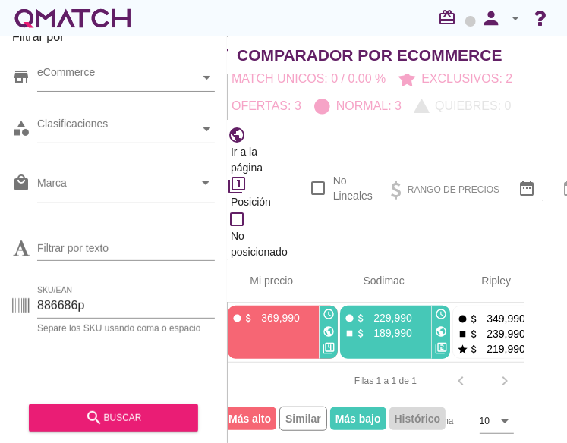
scroll to position [0, 323]
click at [330, 326] on icon "public" at bounding box center [329, 332] width 12 height 12
drag, startPoint x: -91, startPoint y: 282, endPoint x: -179, endPoint y: 283, distance: 88.0
click at [0, 283] on html "5 10 15 20 25 50 09-09-2025, 3:43:34 am 09-09-2025, 12:00:00 am 09-09-2025, 2:0…" at bounding box center [283, 221] width 567 height 443
paste input "126347"
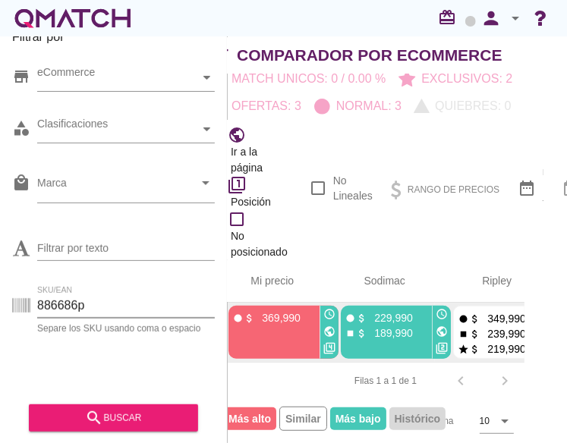
click at [409, 326] on icon "public" at bounding box center [442, 332] width 12 height 12
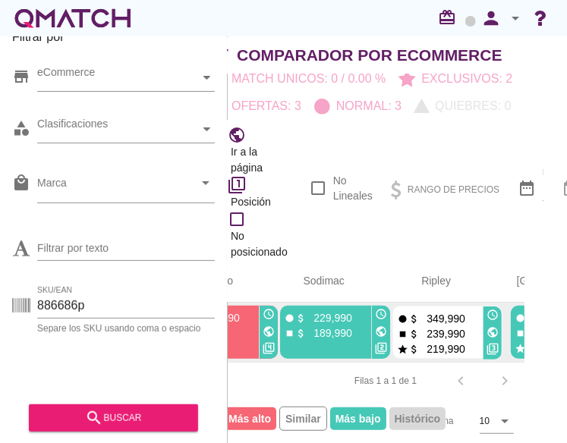
scroll to position [0, 385]
click at [377, 326] on icon "public" at bounding box center [380, 332] width 12 height 12
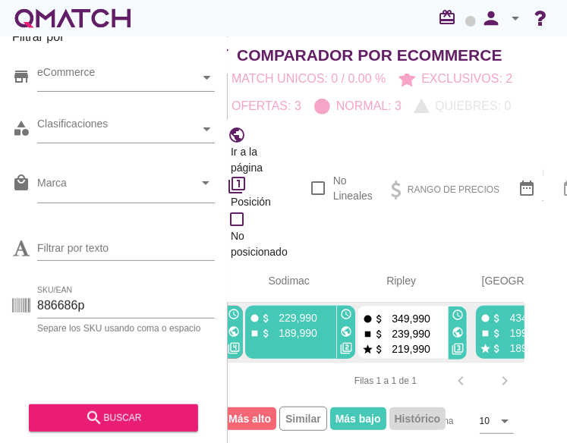
scroll to position [0, 420]
click at [409, 326] on icon "public" at bounding box center [457, 332] width 12 height 12
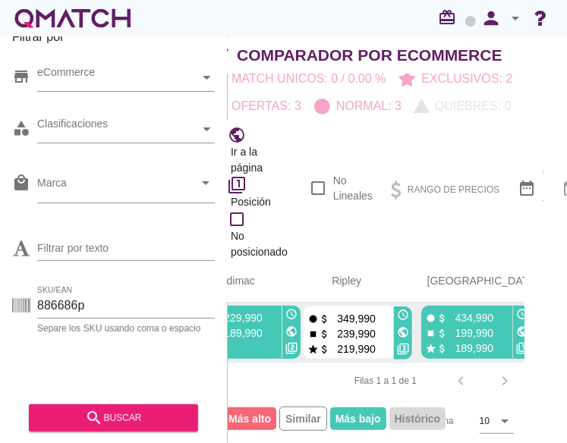
click at [409, 326] on icon "public" at bounding box center [522, 332] width 12 height 12
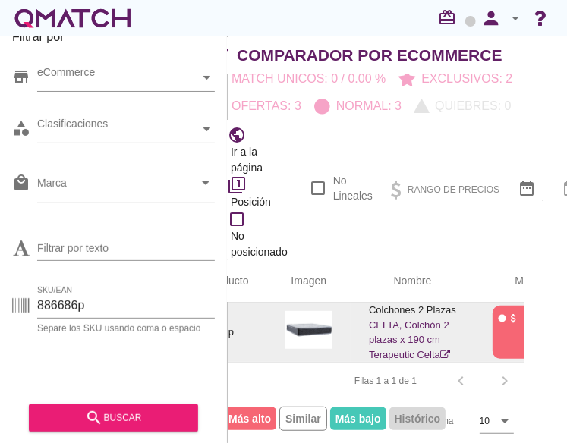
scroll to position [0, 0]
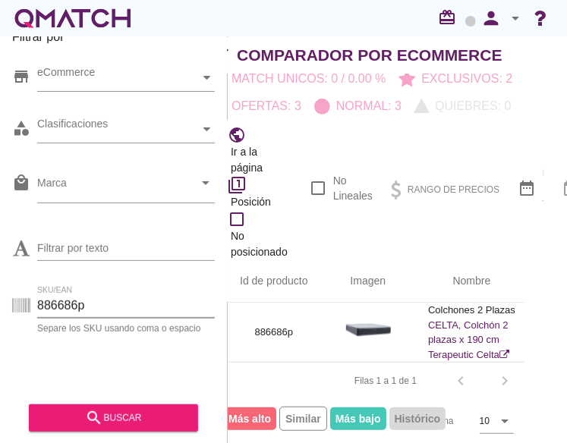
drag, startPoint x: 74, startPoint y: 302, endPoint x: -224, endPoint y: 266, distance: 299.6
click at [0, 266] on html "5 10 15 20 25 50 09-09-2025, 3:43:34 am 09-09-2025, 12:00:00 am 09-09-2025, 2:0…" at bounding box center [283, 221] width 567 height 443
paste input "1263476"
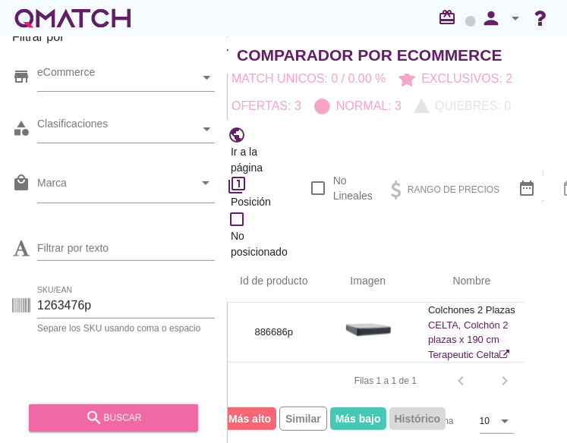
click at [65, 409] on div "search buscar" at bounding box center [113, 418] width 145 height 18
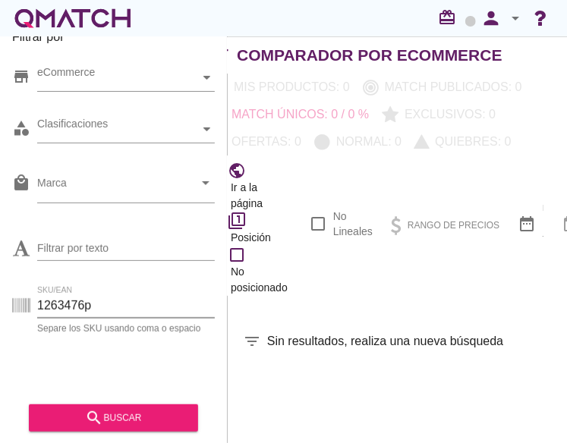
drag, startPoint x: 82, startPoint y: 307, endPoint x: -150, endPoint y: 280, distance: 233.7
click at [0, 280] on html "5 10 15 20 25 50 No se encontraron marcas para mostrar Cerrar Rango de precios …" at bounding box center [283, 221] width 567 height 443
paste input "4053"
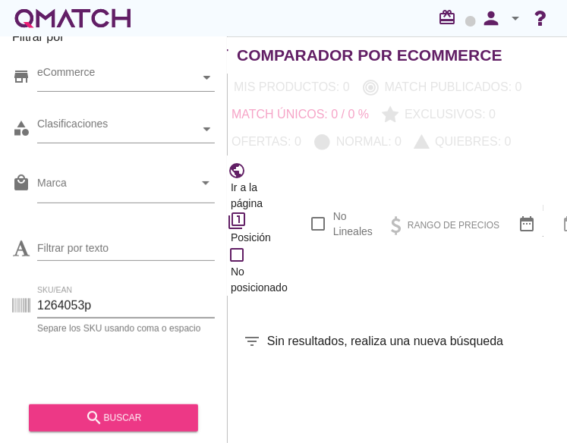
click at [108, 409] on div "search buscar" at bounding box center [113, 418] width 145 height 18
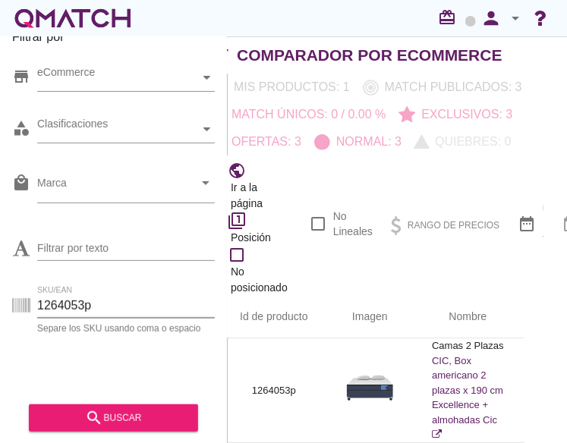
drag, startPoint x: 83, startPoint y: 308, endPoint x: -57, endPoint y: 285, distance: 142.3
click at [0, 285] on html "5 10 15 20 25 50 09-09-2025, 6:06:15 am 09-09-2025, 3:28:17 am 09-09-2025, 12:0…" at bounding box center [283, 221] width 567 height 443
paste input "348581"
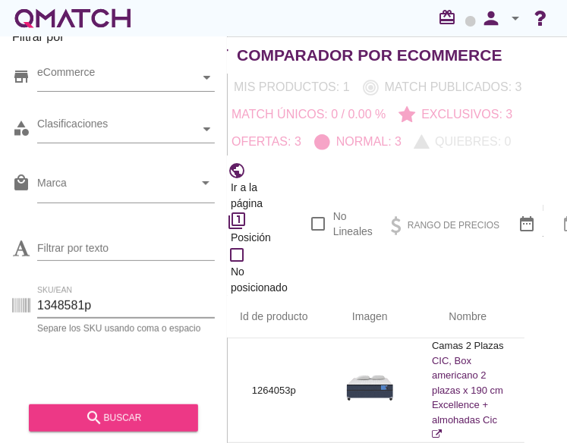
click at [71, 412] on div "search buscar" at bounding box center [113, 418] width 145 height 18
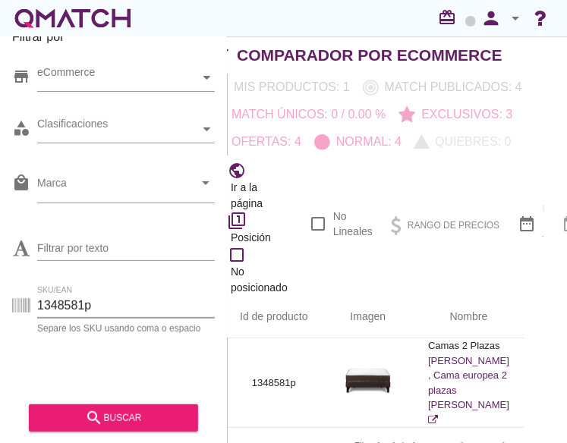
drag, startPoint x: 84, startPoint y: 303, endPoint x: 12, endPoint y: 292, distance: 72.9
click at [12, 292] on div "SKU/EAN 1348581p Separe los SKU usando coma o espacio" at bounding box center [113, 309] width 203 height 49
paste input "92674"
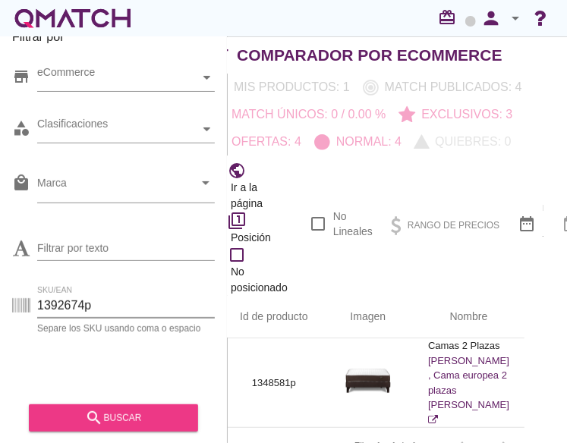
click at [132, 411] on div "search buscar" at bounding box center [113, 418] width 145 height 18
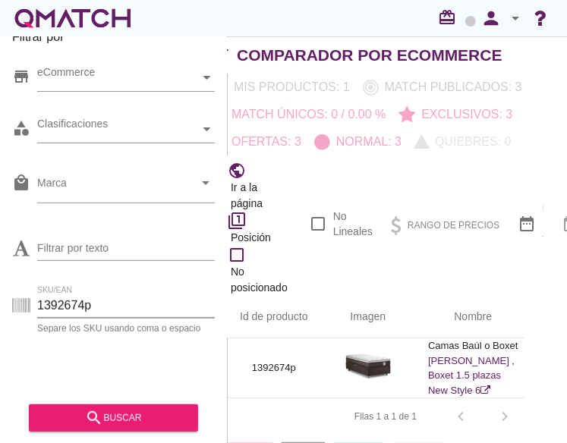
drag, startPoint x: 85, startPoint y: 304, endPoint x: 23, endPoint y: 298, distance: 62.5
click at [23, 298] on div "SKU/EAN 1392674p Separe los SKU usando coma o espacio" at bounding box center [113, 309] width 203 height 49
paste input "264053"
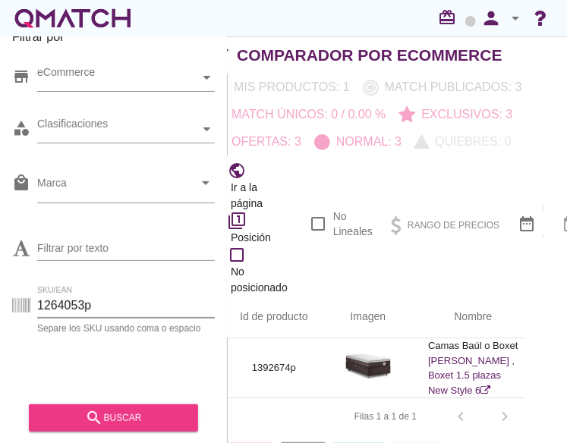
click at [162, 418] on div "search buscar" at bounding box center [113, 418] width 145 height 18
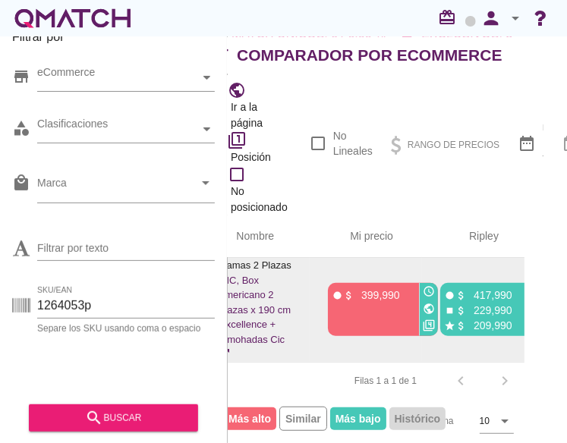
scroll to position [0, 305]
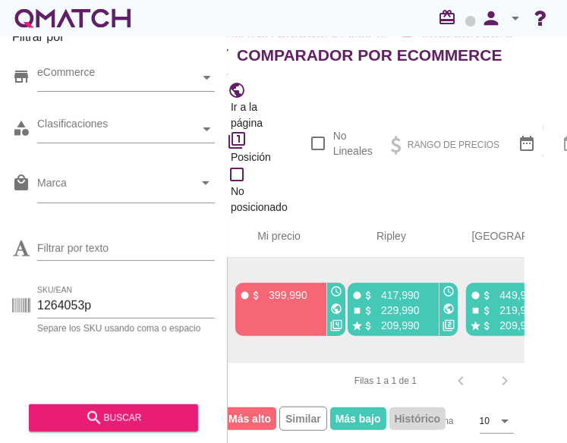
click at [340, 303] on icon "public" at bounding box center [336, 309] width 12 height 12
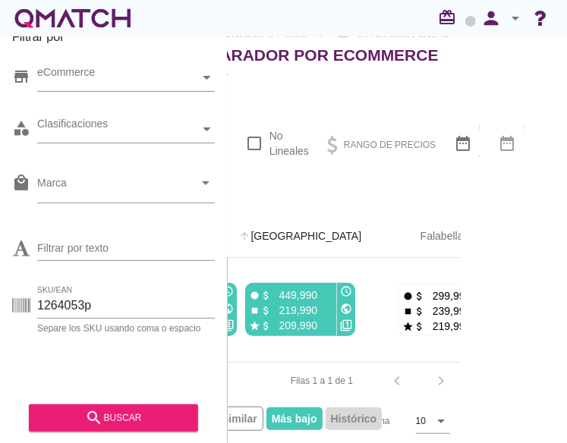
scroll to position [102, 0]
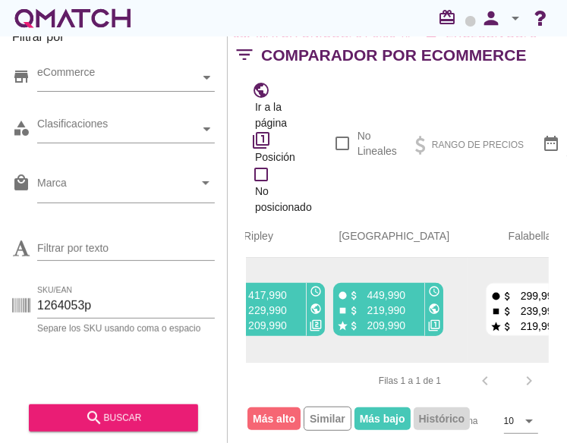
click at [409, 303] on icon "public" at bounding box center [434, 309] width 12 height 12
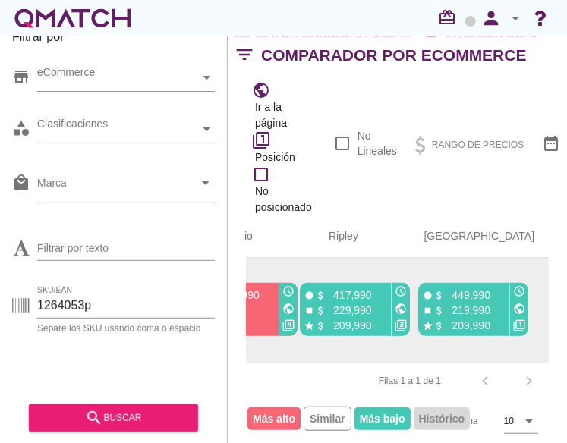
scroll to position [0, 462]
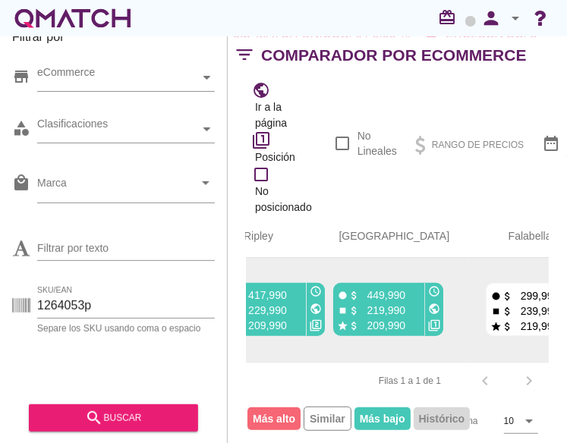
click at [409, 303] on icon "public" at bounding box center [434, 309] width 12 height 12
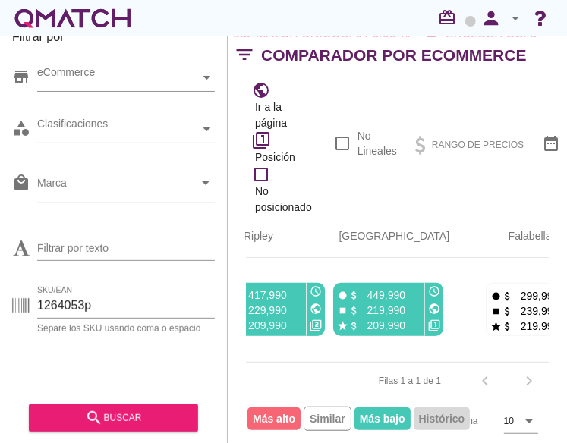
drag, startPoint x: 80, startPoint y: 302, endPoint x: -178, endPoint y: 287, distance: 258.4
click at [0, 287] on html "5 10 15 20 25 50 09-09-2025, 6:06:15 am 09-09-2025, 3:28:17 am 09-09-2025, 12:0…" at bounding box center [283, 221] width 567 height 443
paste input "1234984"
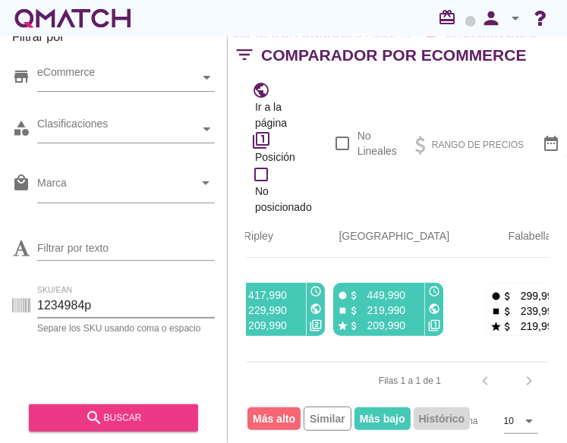
click at [137, 422] on div "search buscar" at bounding box center [113, 418] width 145 height 18
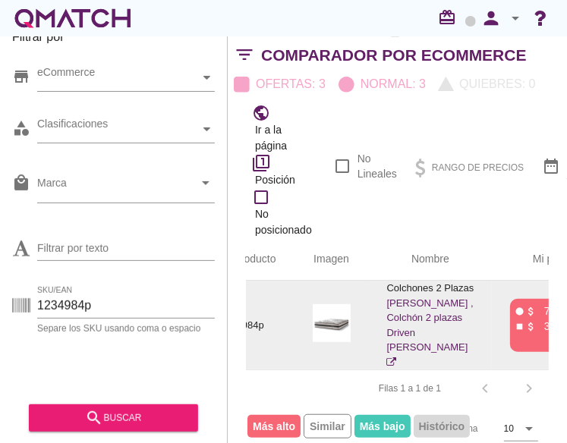
scroll to position [0, 129]
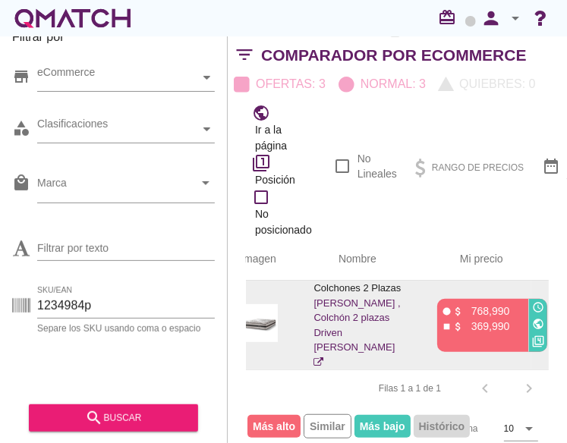
click at [409, 318] on icon "public" at bounding box center [538, 324] width 12 height 12
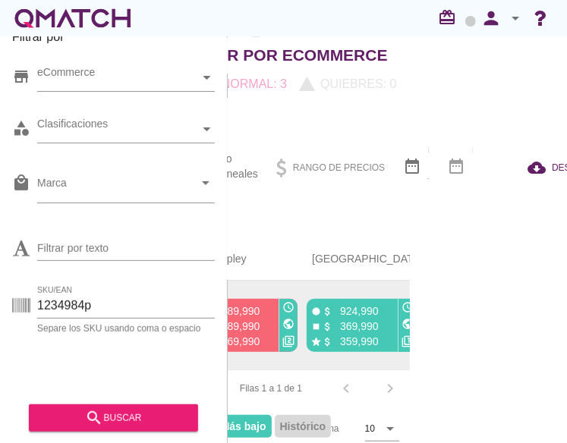
scroll to position [58, 140]
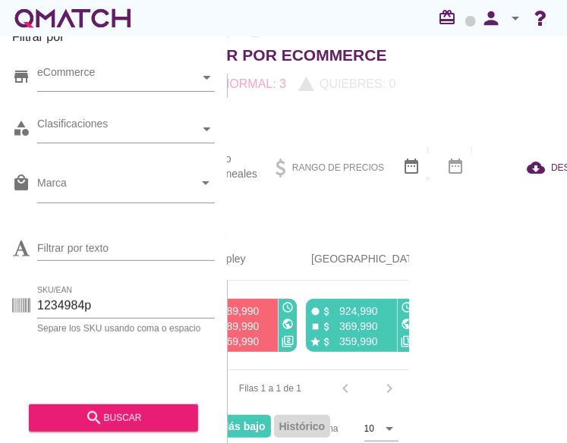
click at [409, 294] on div "Id de producto Imagen Nombre arrow_upward Mi precio arrow_upward Sodimac arrow_…" at bounding box center [257, 344] width 339 height 213
drag, startPoint x: 80, startPoint y: 306, endPoint x: -143, endPoint y: 275, distance: 225.3
click at [0, 275] on html "5 10 15 20 25 50 09-09-2025, 3:11:47 am 09-09-2025, 12:00:00 am 09-09-2025, 2:0…" at bounding box center [283, 221] width 567 height 443
paste input "1357522"
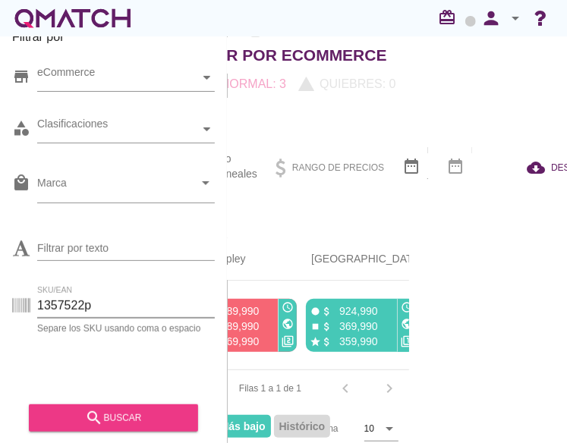
click at [143, 404] on button "search buscar" at bounding box center [113, 417] width 169 height 27
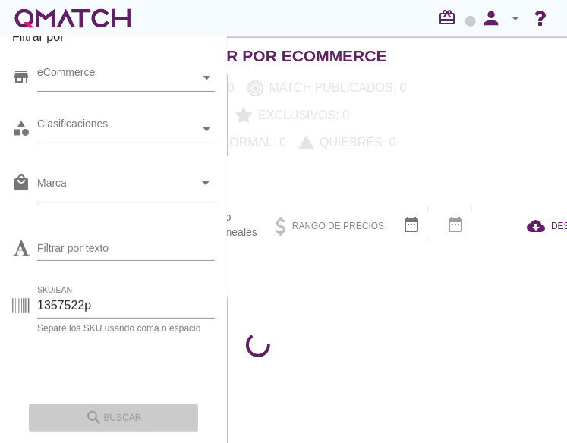
scroll to position [0, 140]
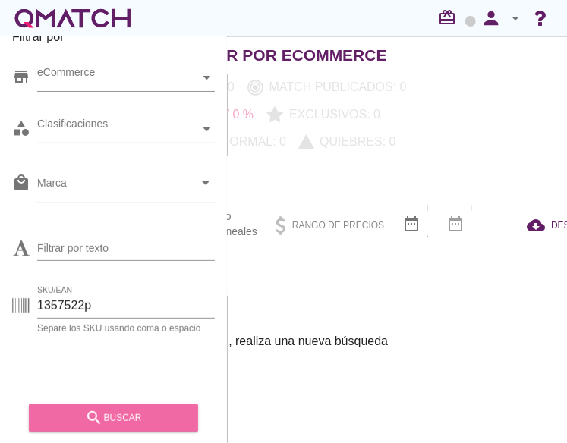
click at [114, 415] on div "search buscar" at bounding box center [113, 418] width 145 height 18
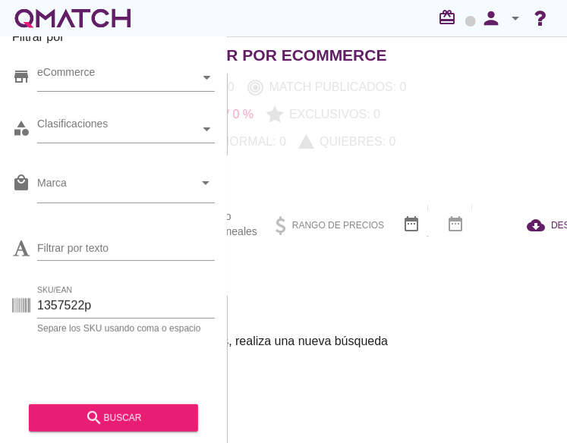
drag, startPoint x: 55, startPoint y: 304, endPoint x: -55, endPoint y: 276, distance: 113.6
click at [0, 276] on html "5 10 15 20 25 50 No se encontraron marcas para mostrar Cerrar Rango de precios …" at bounding box center [283, 221] width 567 height 443
paste input "235198"
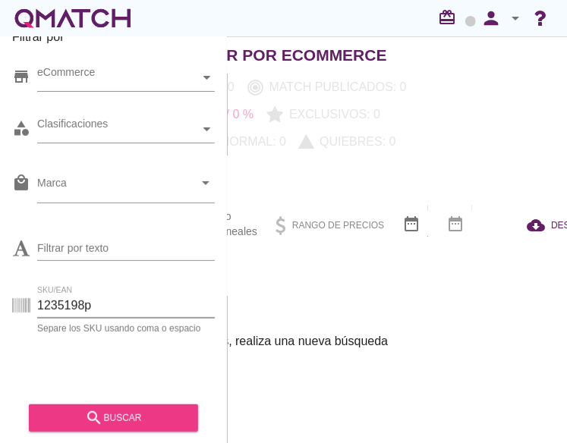
click at [109, 414] on div "search buscar" at bounding box center [113, 418] width 145 height 18
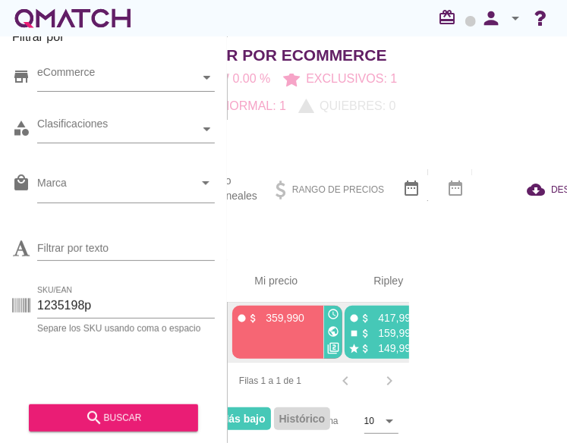
scroll to position [0, 206]
click at [332, 326] on icon "public" at bounding box center [335, 332] width 12 height 12
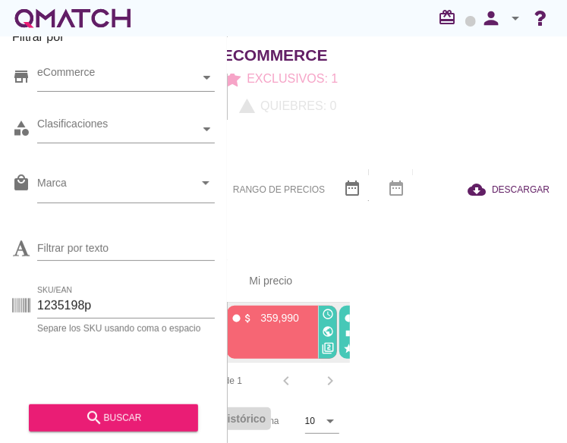
scroll to position [0, 0]
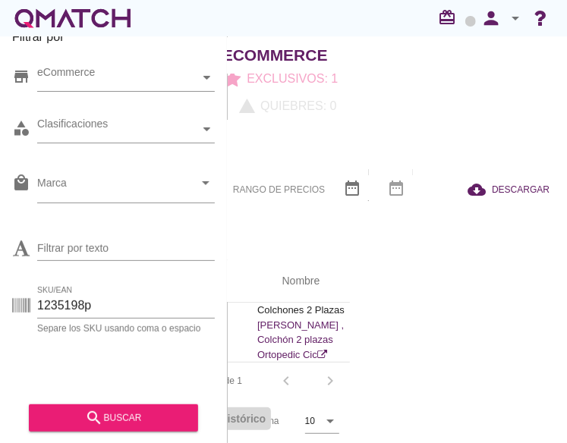
drag, startPoint x: 14, startPoint y: 292, endPoint x: -132, endPoint y: 278, distance: 146.3
click at [0, 278] on html "5 10 15 20 25 50 09-09-2025, 12:00:00 am 09-09-2025, 12:54:40 am No se encontra…" at bounding box center [283, 221] width 567 height 443
paste input "464655"
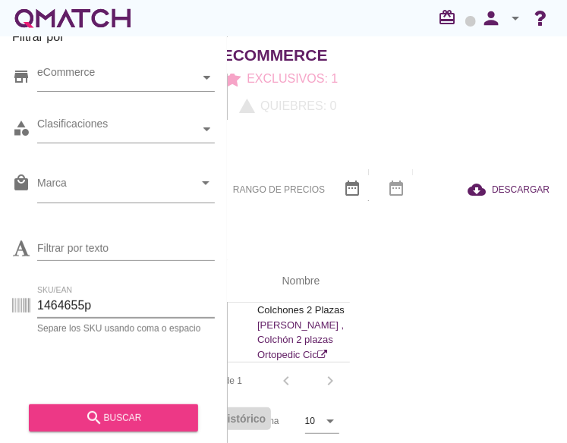
click at [85, 414] on icon "search" at bounding box center [94, 418] width 18 height 18
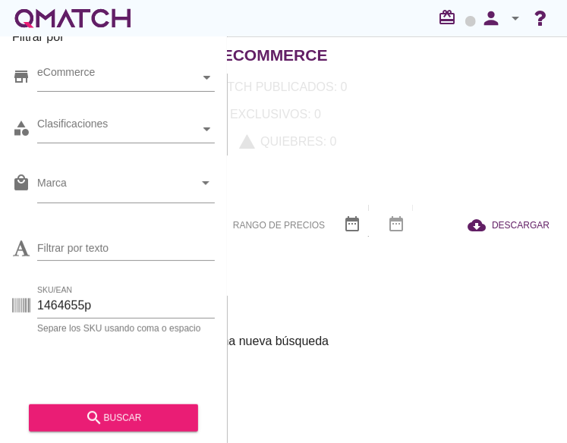
drag, startPoint x: -58, startPoint y: 285, endPoint x: -68, endPoint y: 283, distance: 10.0
click at [0, 283] on html "5 10 15 20 25 50 No se encontraron marcas para mostrar Cerrar Rango de precios …" at bounding box center [283, 221] width 567 height 443
paste input "369903"
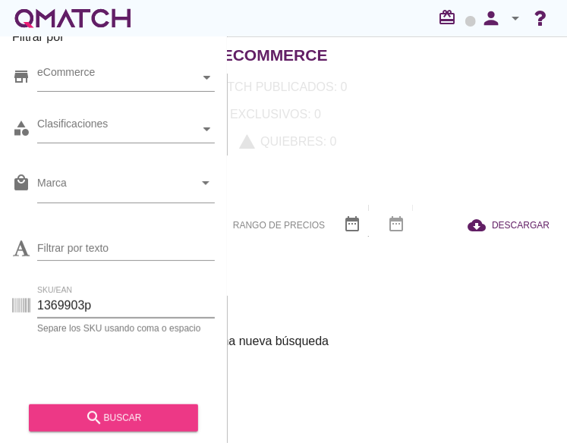
click at [115, 418] on div "search buscar" at bounding box center [113, 418] width 145 height 18
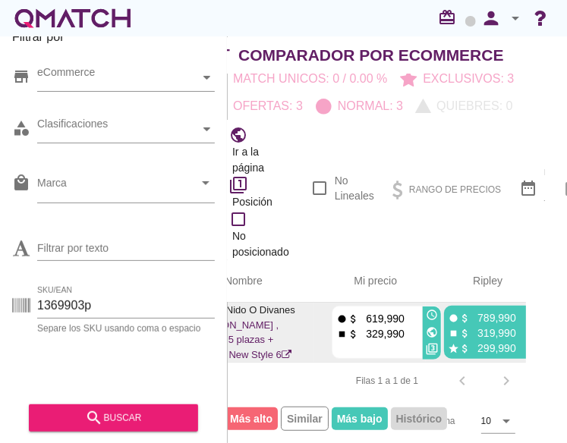
scroll to position [0, 180]
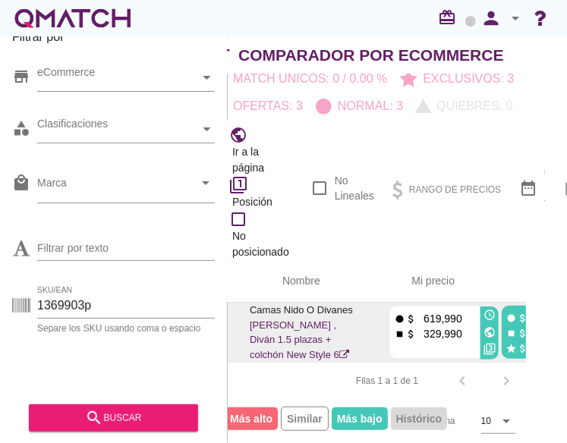
click at [409, 326] on icon "public" at bounding box center [489, 332] width 12 height 12
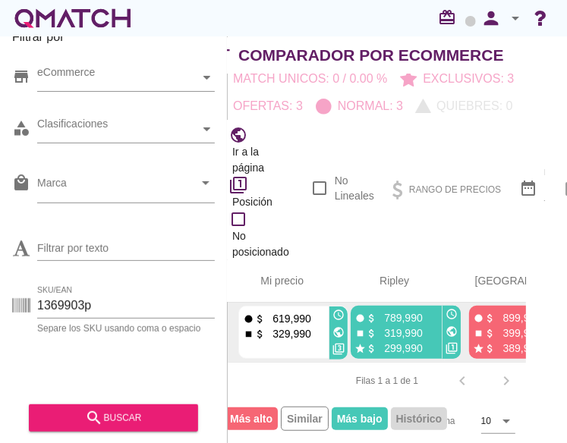
scroll to position [0, 332]
click at [409, 326] on icon "public" at bounding box center [451, 332] width 12 height 12
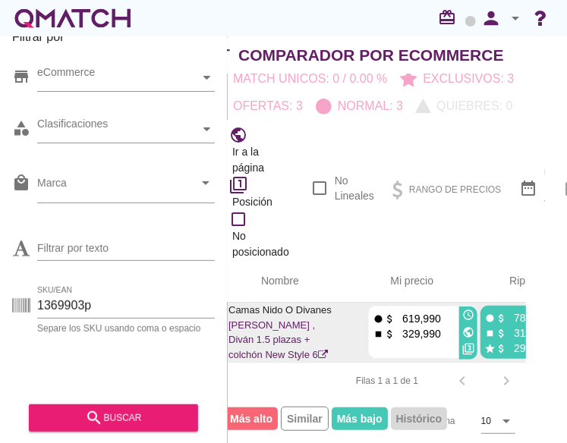
scroll to position [0, 202]
click at [409, 326] on icon "public" at bounding box center [467, 332] width 12 height 12
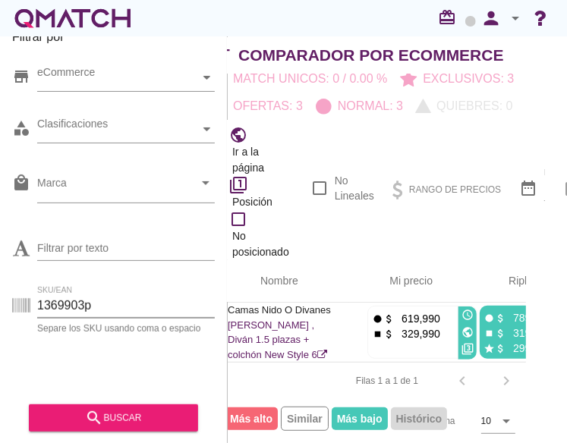
drag, startPoint x: 83, startPoint y: 305, endPoint x: -130, endPoint y: 253, distance: 218.8
click at [0, 253] on html "5 10 15 20 25 50 09-09-2025, 6:06:15 am 09-09-2025, 3:50:42 am 09-09-2025, 12:0…" at bounding box center [283, 221] width 567 height 443
paste input "263477"
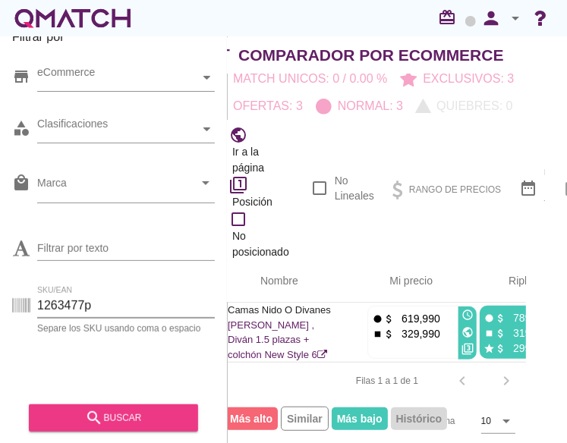
click at [124, 416] on div "search buscar" at bounding box center [113, 418] width 145 height 18
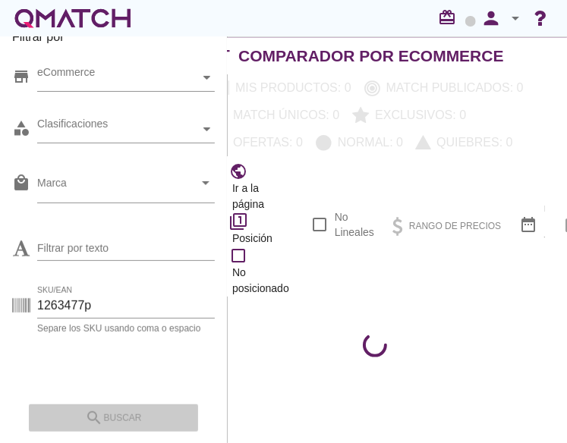
scroll to position [0, 23]
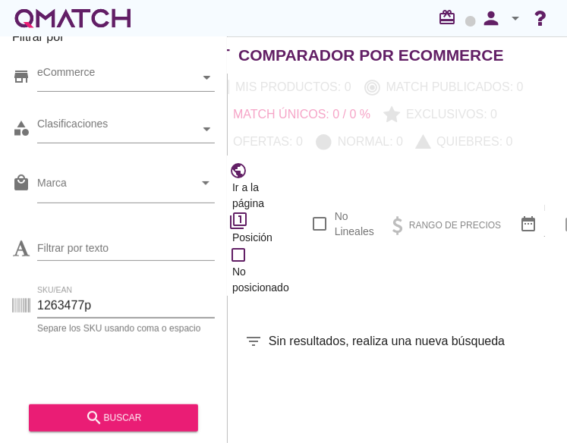
drag, startPoint x: 87, startPoint y: 302, endPoint x: 34, endPoint y: 304, distance: 52.4
click at [34, 304] on div "SKU/EAN 1263477p Separe los SKU usando coma o espacio" at bounding box center [113, 309] width 203 height 49
paste input "348585"
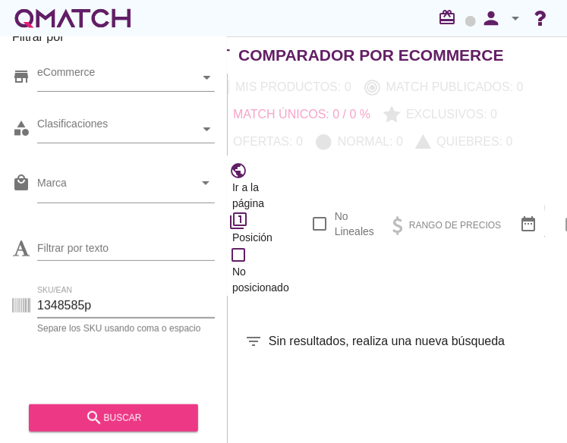
type input "1348585p"
click at [80, 414] on div "search buscar" at bounding box center [113, 418] width 145 height 18
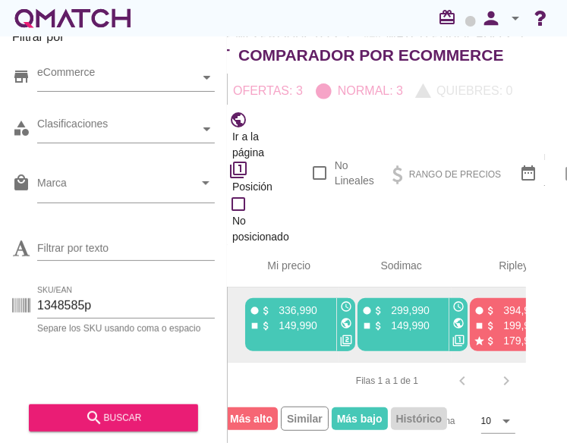
scroll to position [0, 314]
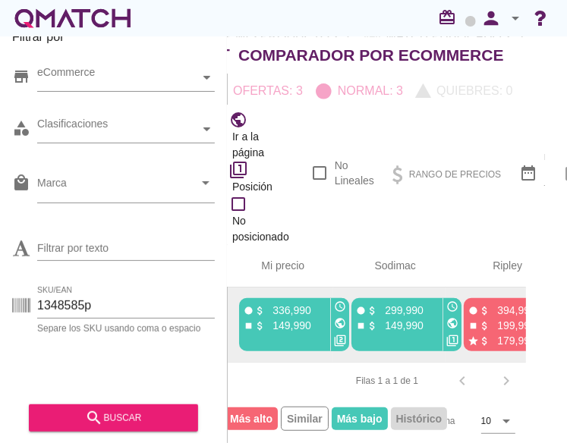
click at [409, 317] on icon "public" at bounding box center [452, 323] width 12 height 12
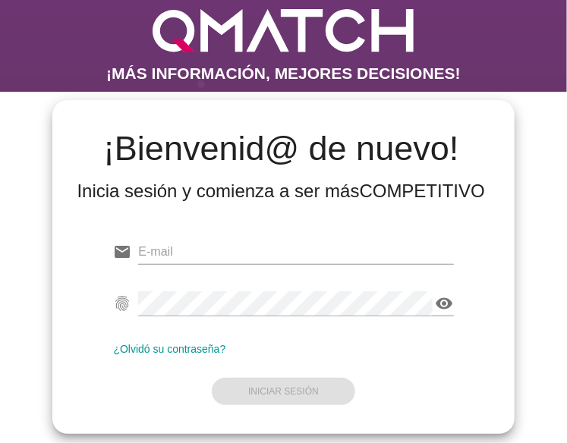
type input "[EMAIL_ADDRESS][DOMAIN_NAME]"
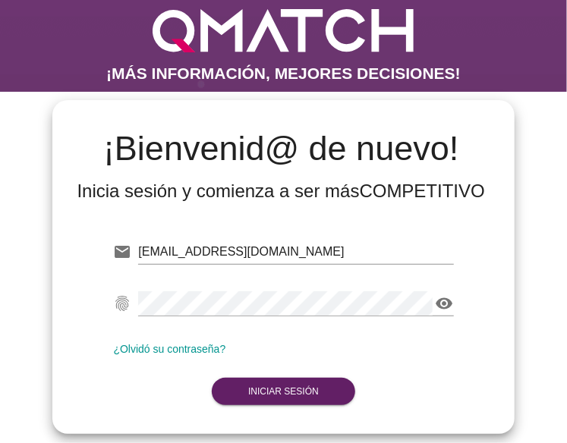
click at [269, 386] on form "email [EMAIL_ADDRESS][DOMAIN_NAME] Correo no válido fingerprint visibility Cont…" at bounding box center [283, 320] width 340 height 179
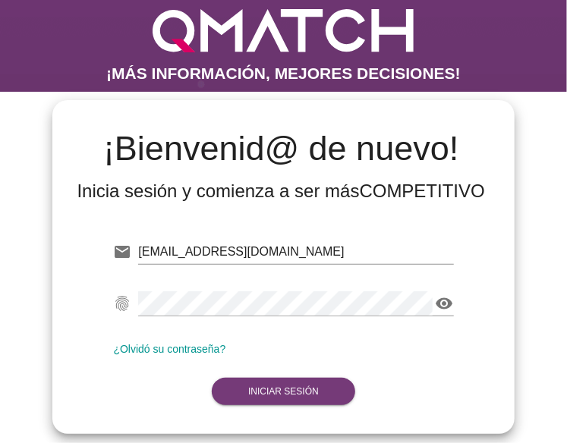
click at [272, 395] on strong "Iniciar Sesión" at bounding box center [283, 391] width 71 height 11
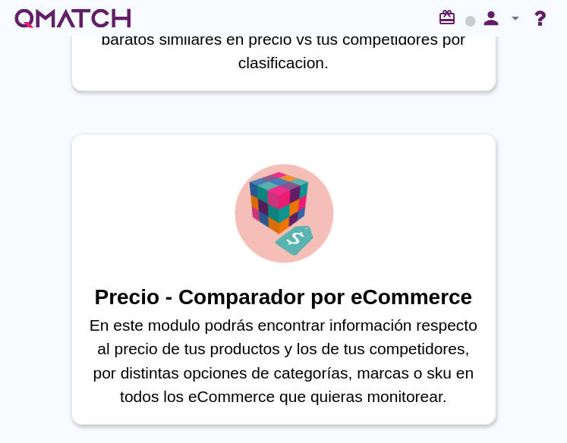
scroll to position [1051, 0]
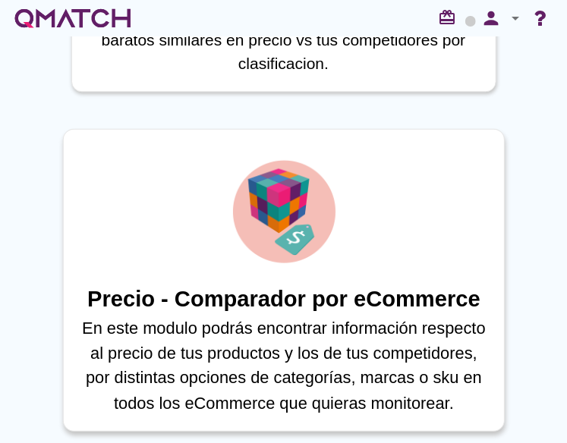
click at [267, 260] on img at bounding box center [283, 211] width 111 height 111
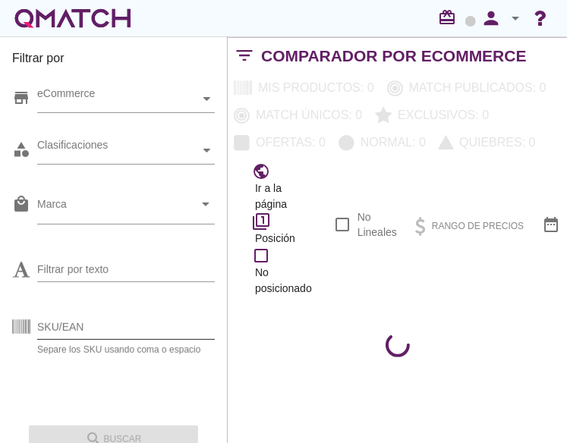
click at [59, 333] on input "SKU/EAN" at bounding box center [126, 327] width 178 height 24
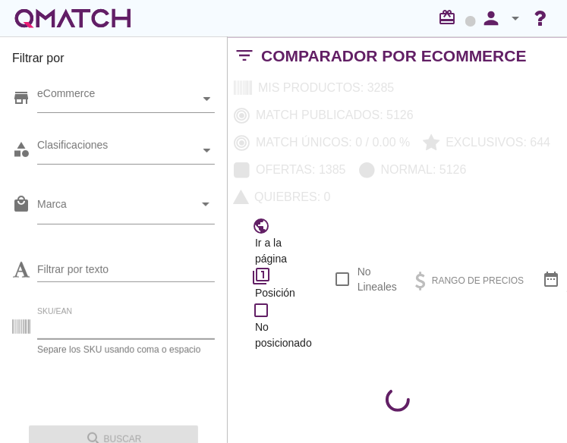
paste input "1348585"
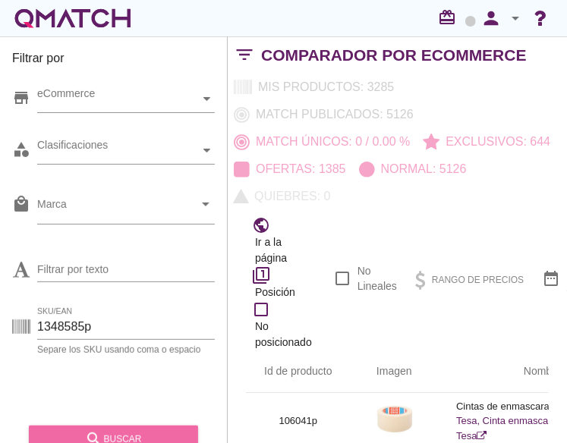
click at [118, 430] on div "search buscar" at bounding box center [113, 439] width 145 height 18
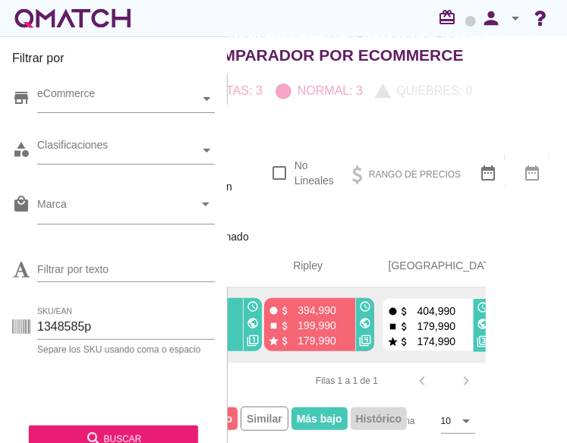
scroll to position [58, 62]
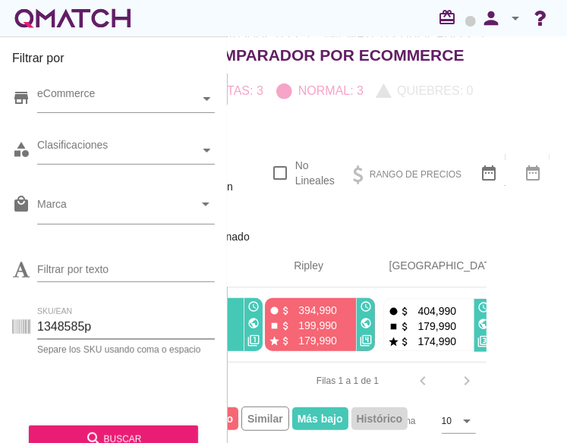
drag, startPoint x: 14, startPoint y: 319, endPoint x: -68, endPoint y: 308, distance: 82.0
click at [0, 308] on html "5 10 15 20 25 50 [DATE] 3:46:56 am [DATE] 12:00:00 am [DATE] 2:02:39 am [DATE] …" at bounding box center [283, 221] width 567 height 443
paste input "185473"
click at [73, 431] on div "search buscar" at bounding box center [113, 439] width 145 height 18
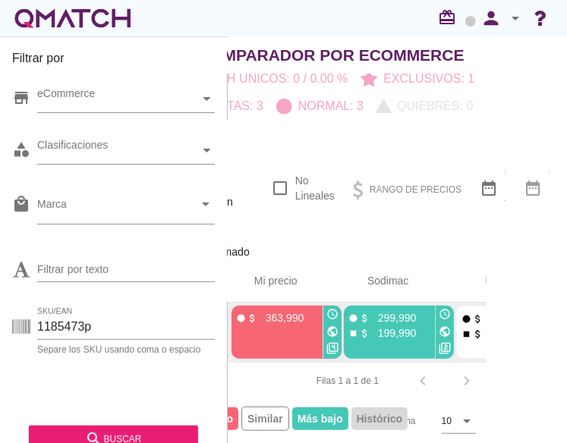
scroll to position [0, 350]
click at [439, 326] on icon "public" at bounding box center [445, 332] width 12 height 12
drag, startPoint x: 82, startPoint y: 327, endPoint x: -58, endPoint y: 306, distance: 141.2
click at [0, 306] on html "5 10 15 20 25 50 [DATE] 2:55:39 am [DATE] 12:00:00 am [DATE] 2:04:01 am [DATE] …" at bounding box center [283, 221] width 567 height 443
paste input "264030"
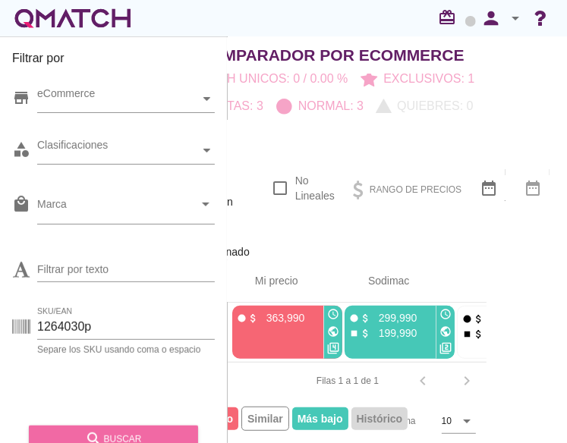
click at [126, 435] on div "search buscar" at bounding box center [113, 439] width 145 height 18
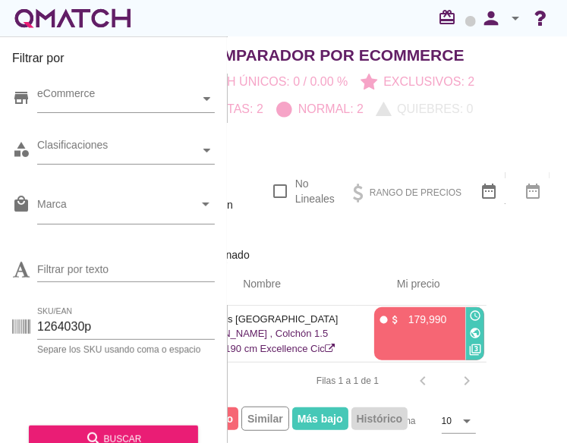
scroll to position [0, 206]
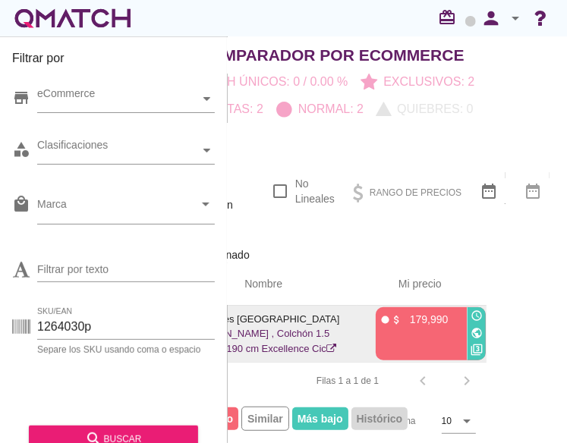
click at [470, 327] on icon "public" at bounding box center [476, 333] width 12 height 12
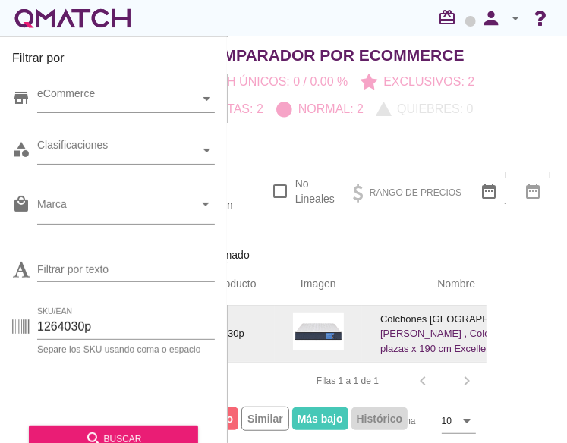
scroll to position [0, 14]
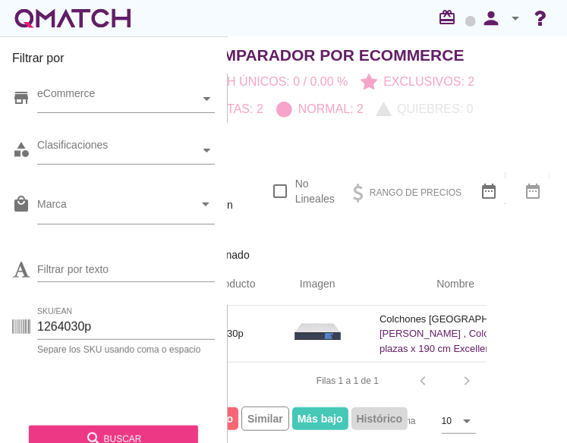
click at [93, 432] on icon "search" at bounding box center [94, 439] width 18 height 18
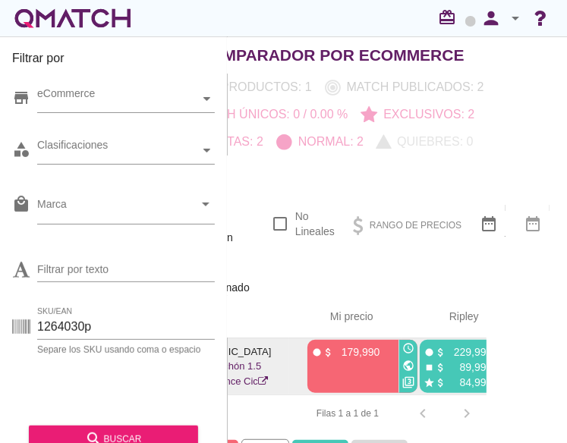
scroll to position [0, 280]
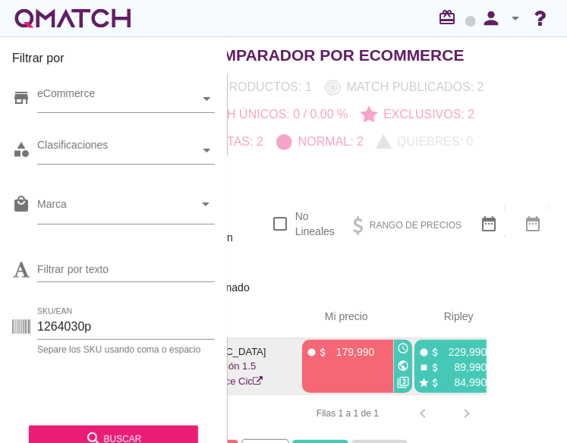
click at [509, 372] on icon "public" at bounding box center [515, 366] width 12 height 12
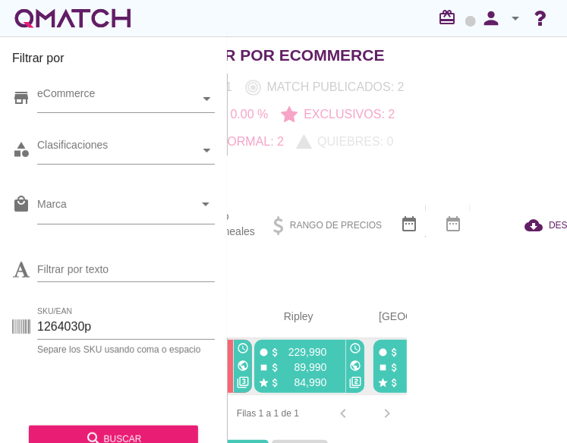
scroll to position [0, 194]
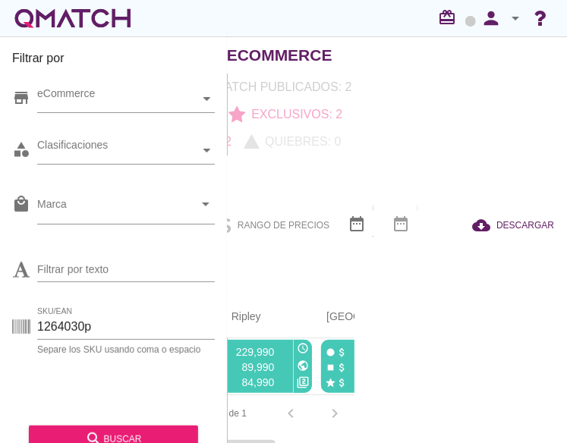
drag, startPoint x: 83, startPoint y: 326, endPoint x: -51, endPoint y: 307, distance: 135.6
click at [0, 307] on html "5 10 15 20 25 50 [DATE] 3:28:16 am [DATE] 12:00:00 am [DATE] 12:54:38 am No se …" at bounding box center [283, 221] width 567 height 443
paste input "348918"
click at [134, 433] on div "search buscar" at bounding box center [113, 439] width 145 height 18
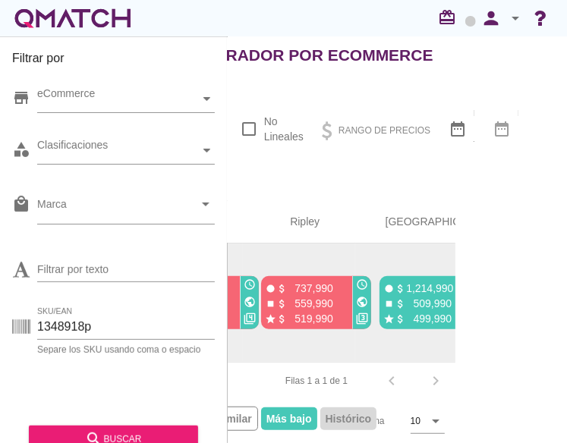
scroll to position [109, 96]
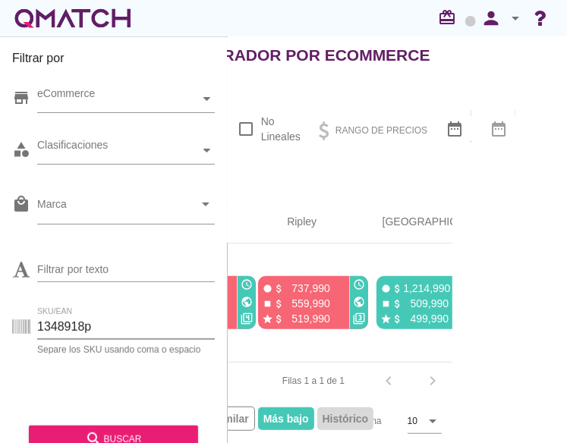
drag, startPoint x: 80, startPoint y: 324, endPoint x: -158, endPoint y: 288, distance: 241.0
click at [0, 288] on html "5 10 15 20 25 50 [DATE] 3:46:56 am [DATE] 12:00:00 am [DATE] 2:02:39 am [DATE] …" at bounding box center [283, 221] width 567 height 443
paste input "1264100"
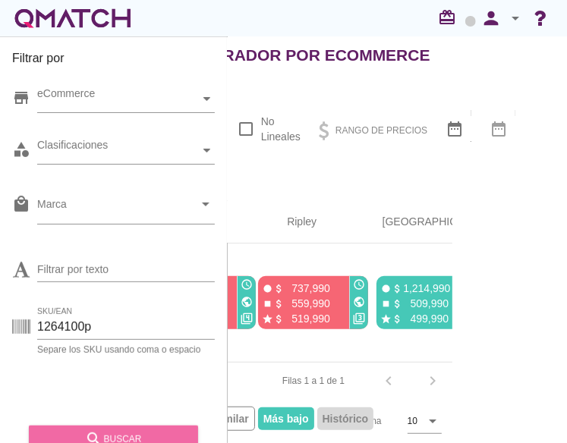
click at [103, 433] on div "search buscar" at bounding box center [113, 439] width 145 height 18
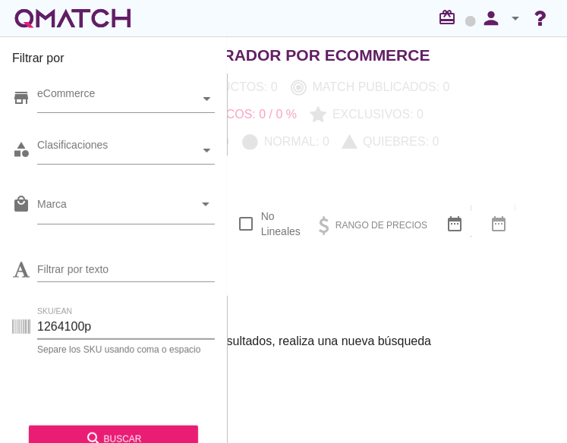
drag, startPoint x: 81, startPoint y: 328, endPoint x: -153, endPoint y: 310, distance: 235.1
click at [0, 310] on html "5 10 15 20 25 50 No se encontraron marcas para mostrar Rango de precios $ 0 $ 0…" at bounding box center [283, 221] width 567 height 443
paste input "036"
click at [96, 435] on icon "search" at bounding box center [94, 439] width 18 height 18
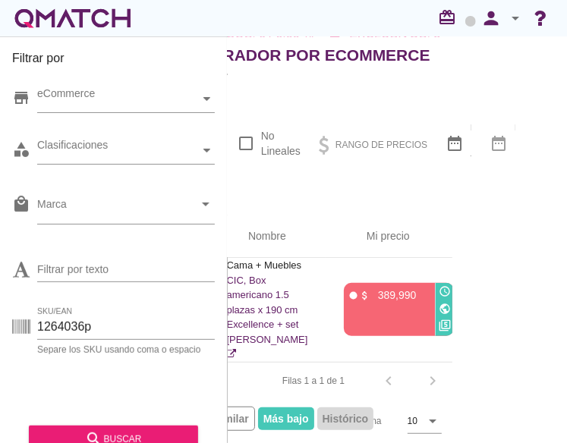
scroll to position [0, 118]
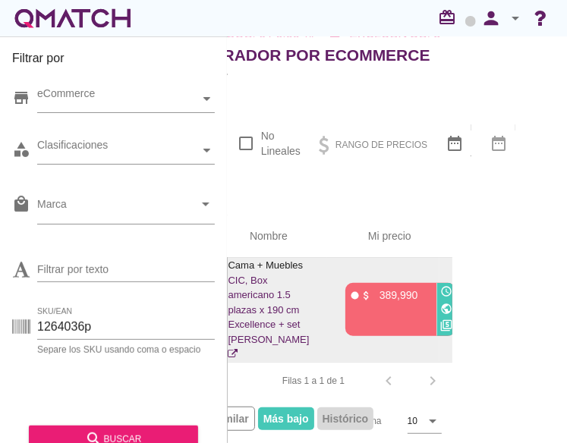
click at [440, 303] on icon "public" at bounding box center [446, 309] width 12 height 12
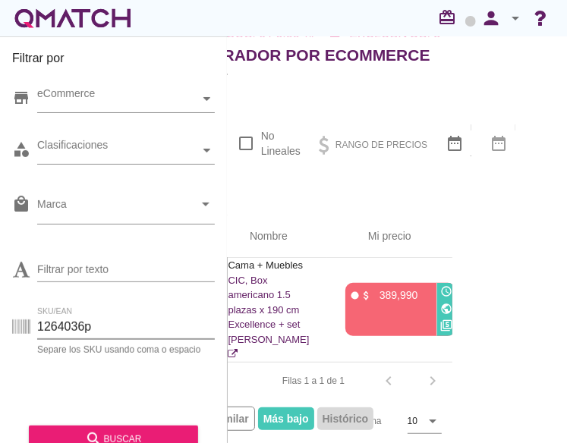
drag, startPoint x: 87, startPoint y: 329, endPoint x: 2, endPoint y: 317, distance: 85.9
click at [2, 317] on div "Filtrar por store eCommerce category Clasificaciones local_mall Marca arrow_dro…" at bounding box center [114, 239] width 228 height 407
paste input "1369281"
type input "1369281p"
click at [127, 429] on button "search buscar" at bounding box center [113, 439] width 169 height 27
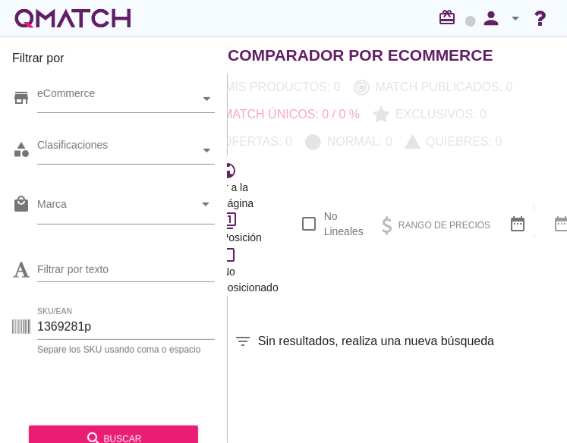
scroll to position [0, 31]
